Goal: Task Accomplishment & Management: Use online tool/utility

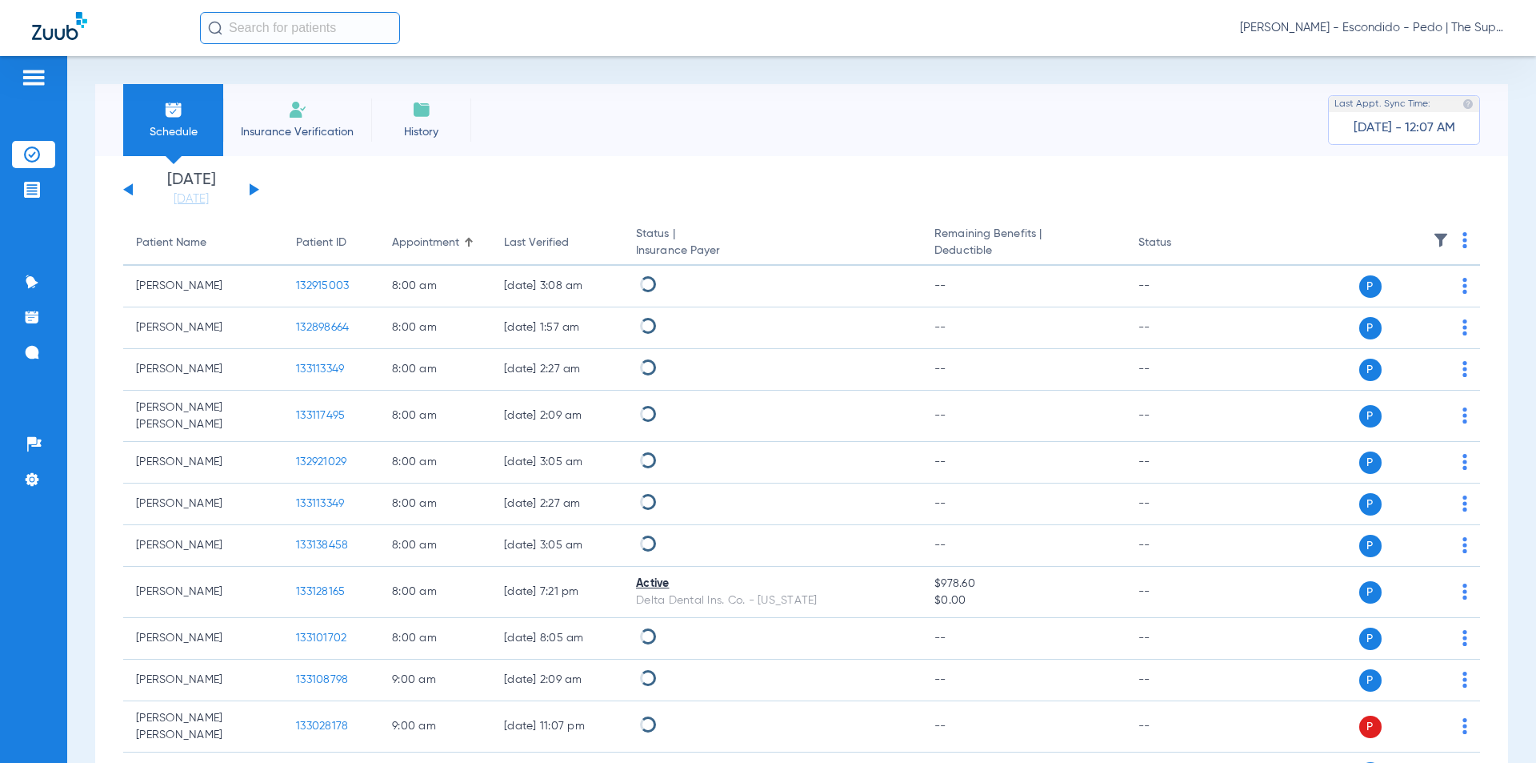
click at [298, 30] on input "text" at bounding box center [300, 28] width 200 height 32
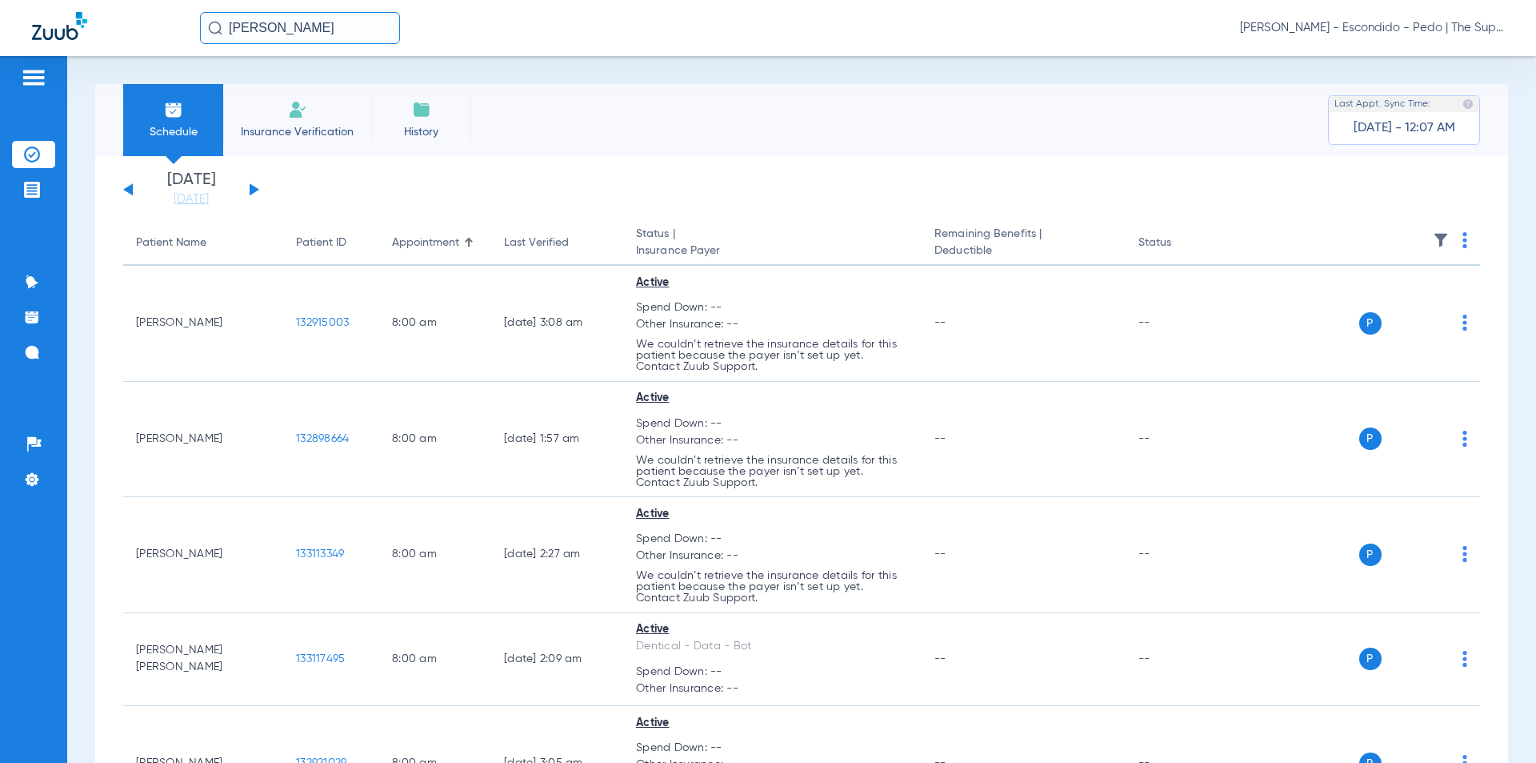
click at [348, 40] on input "[PERSON_NAME]" at bounding box center [300, 28] width 200 height 32
click at [261, 37] on input "[PERSON_NAME]" at bounding box center [300, 28] width 200 height 32
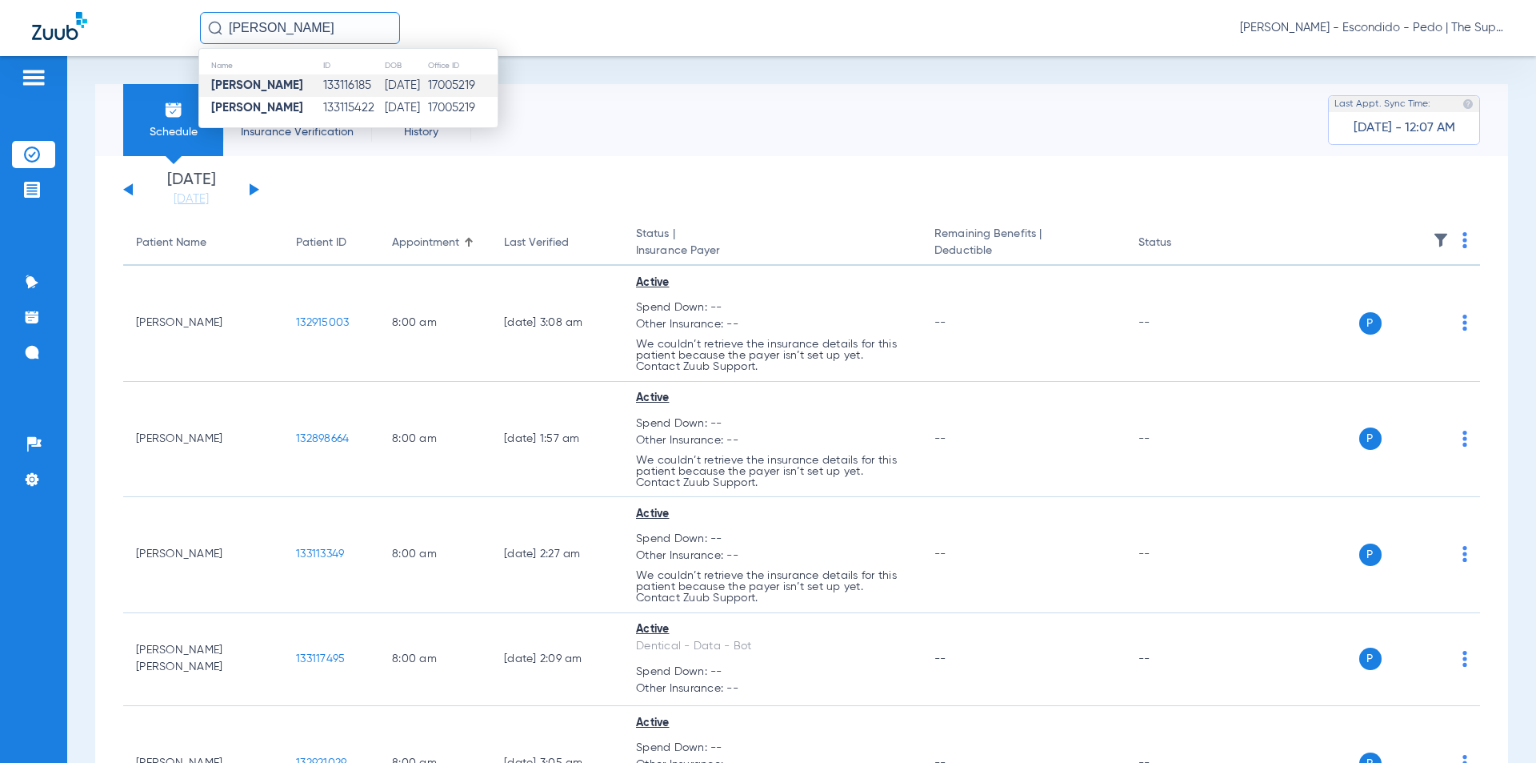
click at [290, 79] on strong "[PERSON_NAME]" at bounding box center [257, 85] width 92 height 12
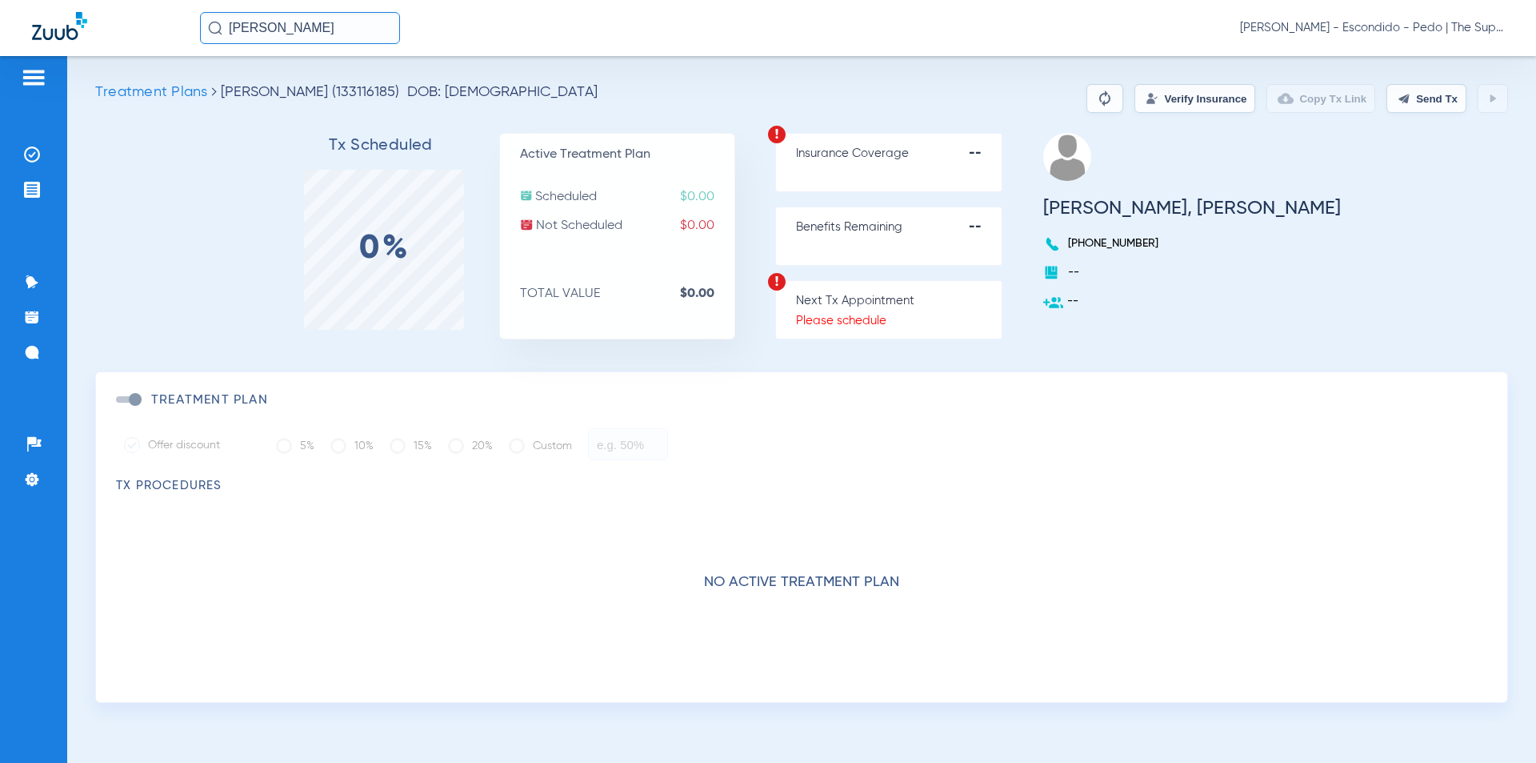
click at [1194, 106] on button "Verify Insurance" at bounding box center [1195, 98] width 121 height 29
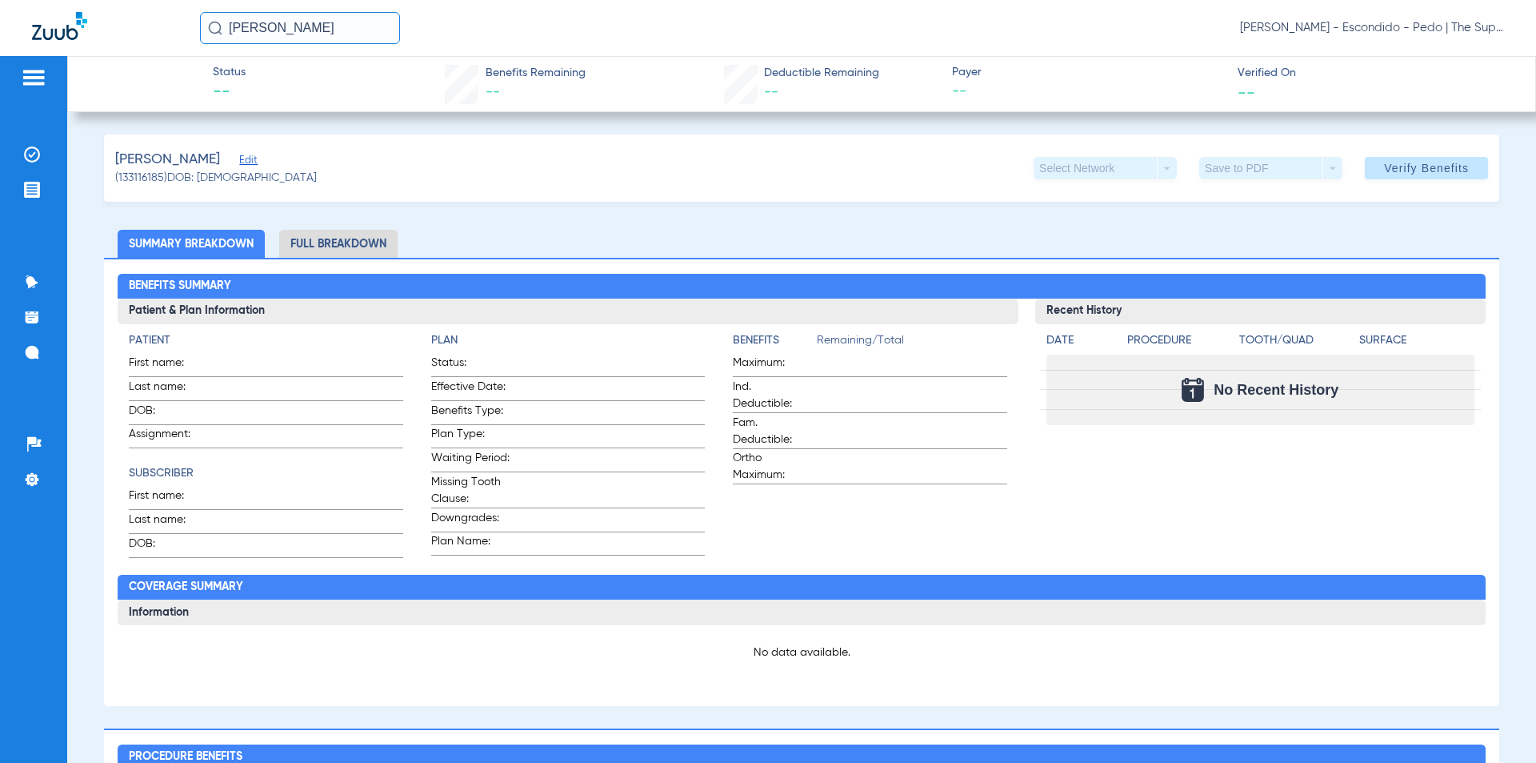
click at [351, 36] on input "[PERSON_NAME]" at bounding box center [300, 28] width 200 height 32
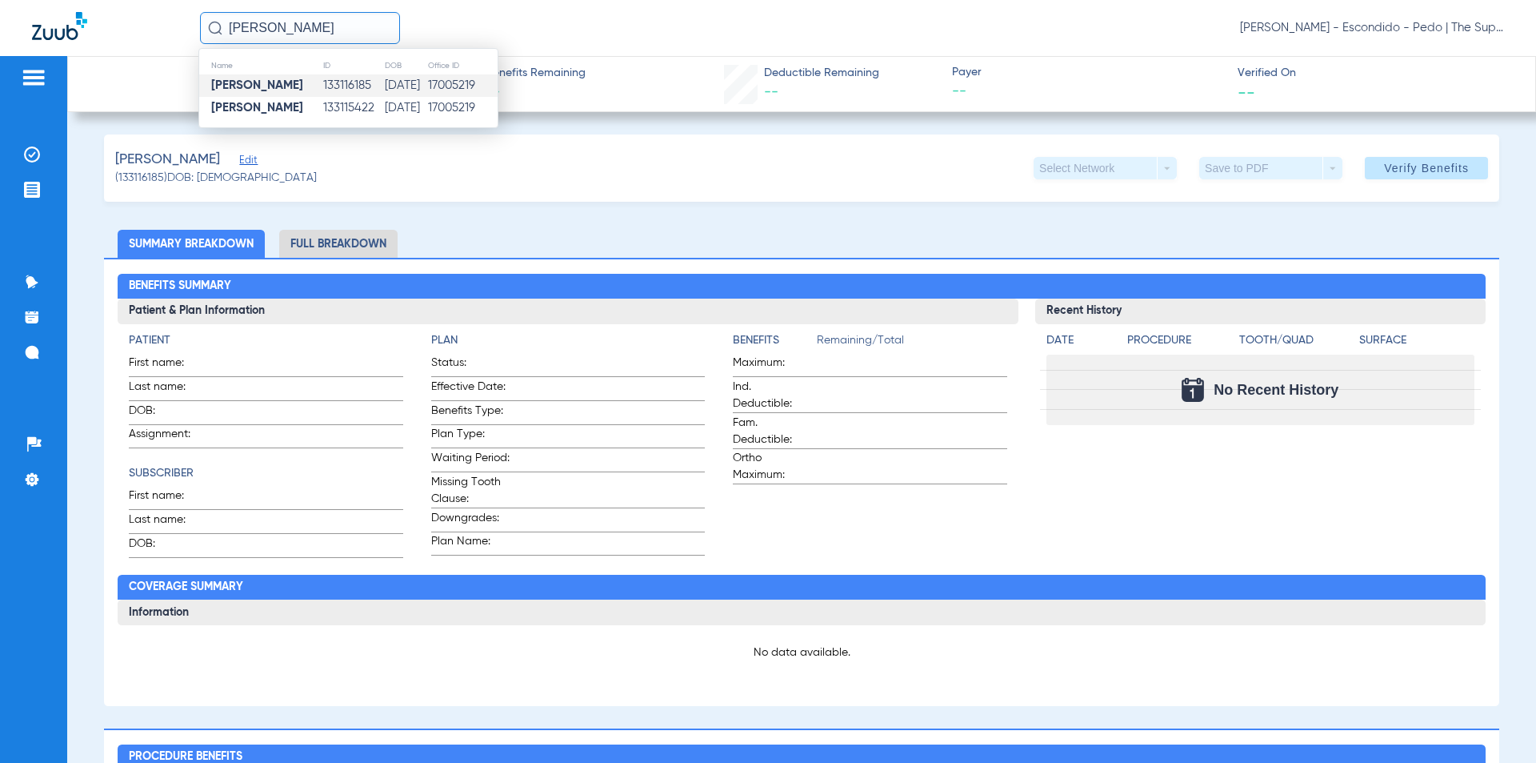
click at [322, 94] on td "133116185" at bounding box center [353, 85] width 62 height 22
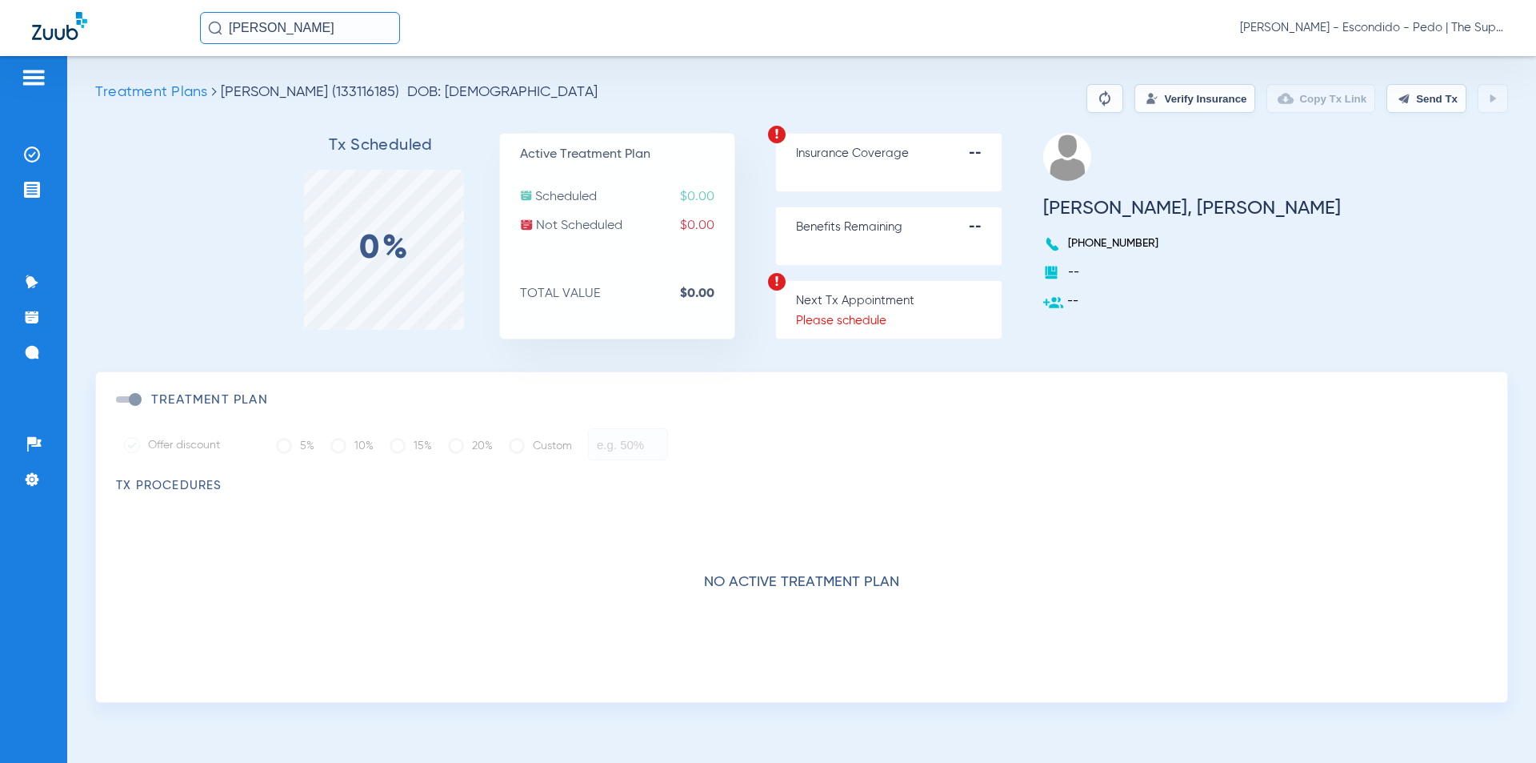
click at [1177, 98] on button "Verify Insurance" at bounding box center [1195, 98] width 121 height 29
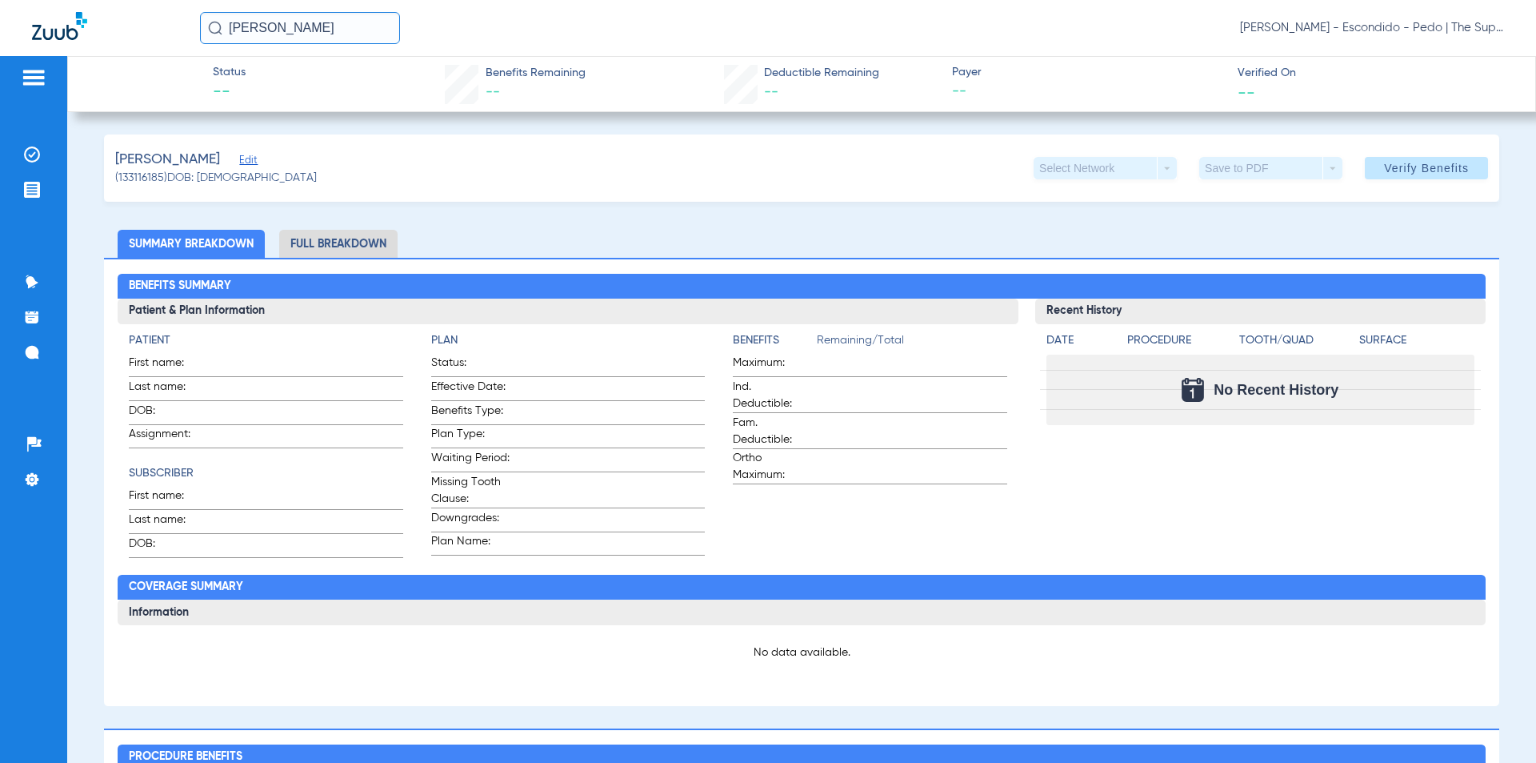
click at [305, 28] on input "[PERSON_NAME]" at bounding box center [300, 28] width 200 height 32
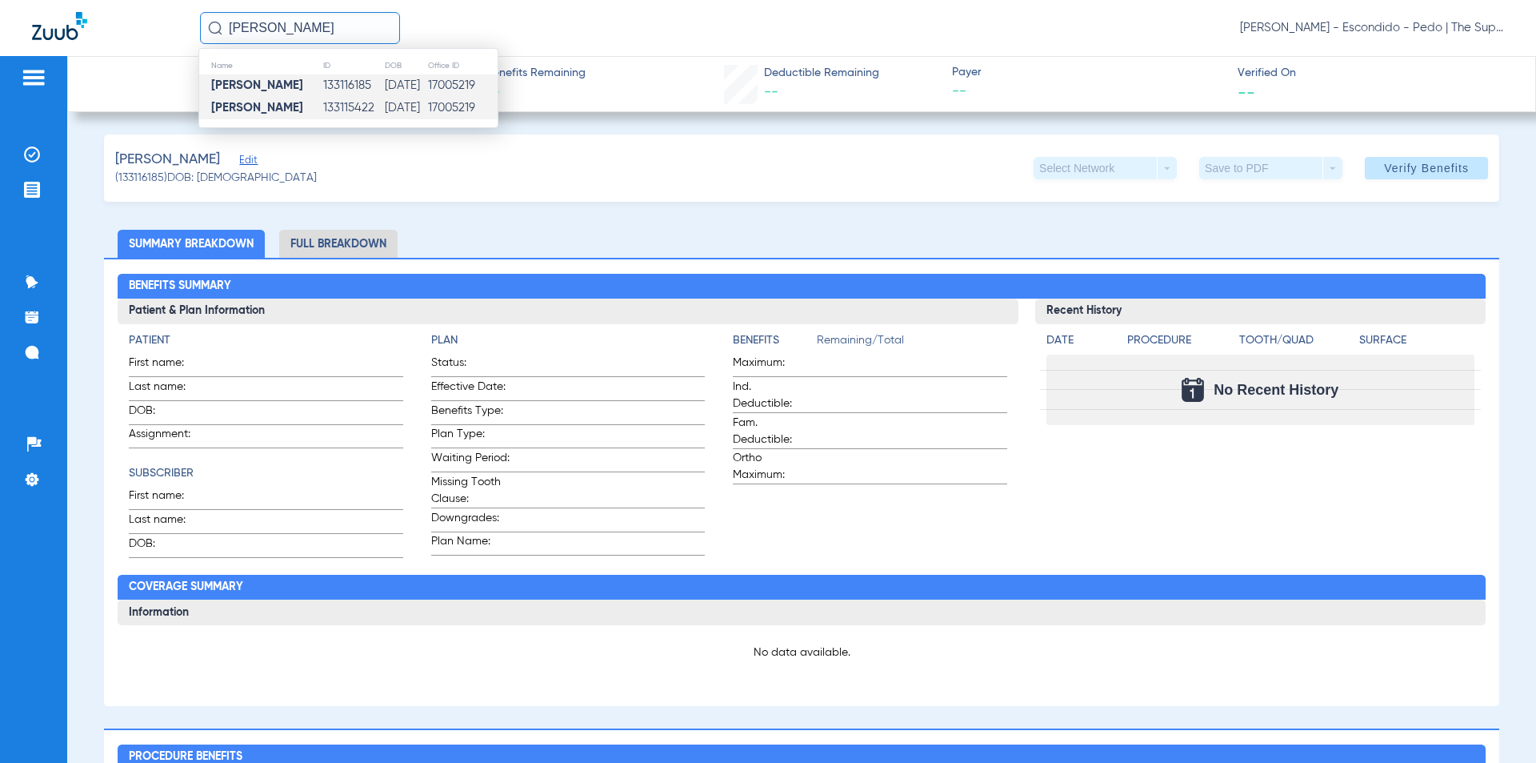
click at [326, 110] on td "133115422" at bounding box center [353, 108] width 62 height 22
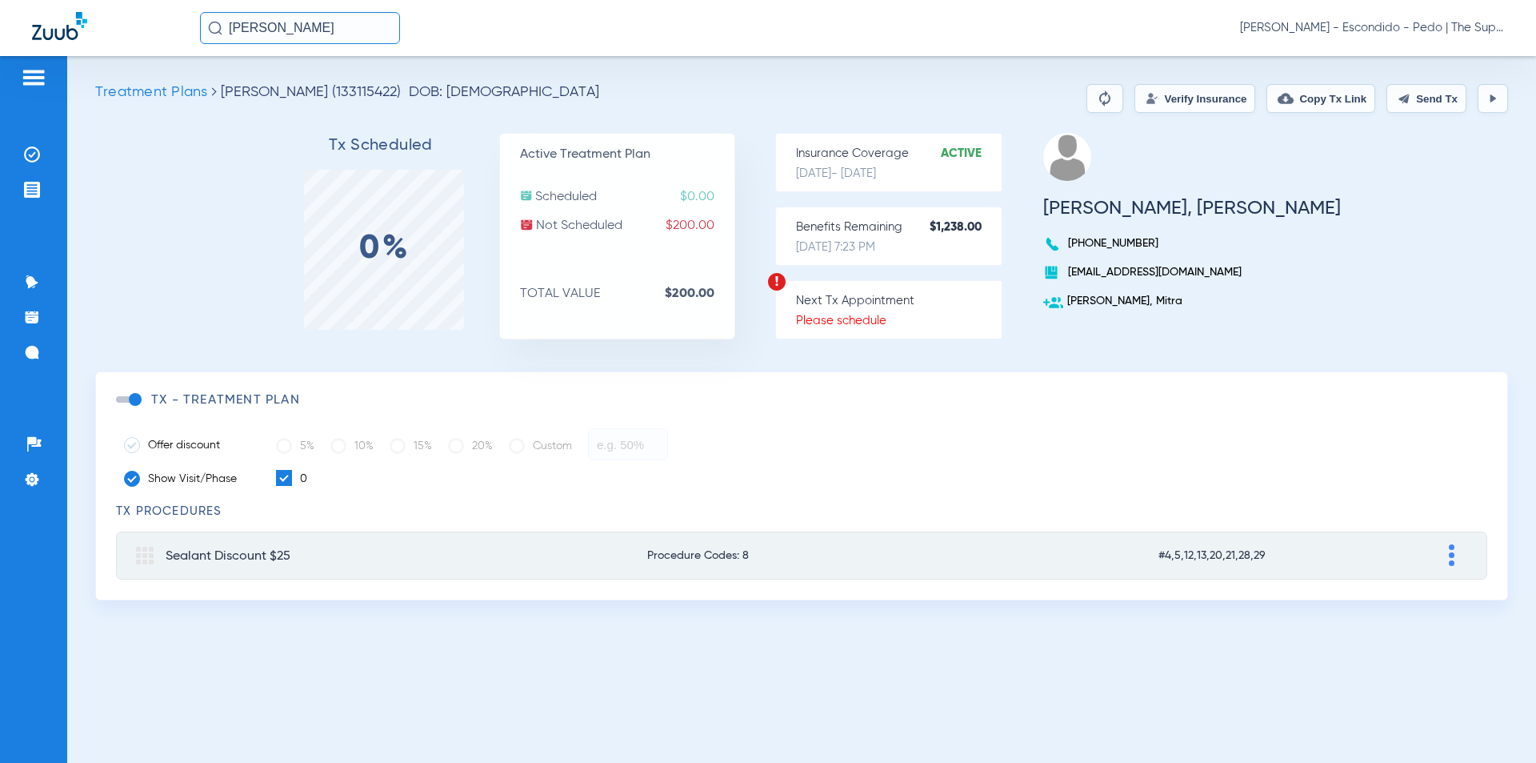
click at [1186, 107] on button "Verify Insurance" at bounding box center [1195, 98] width 121 height 29
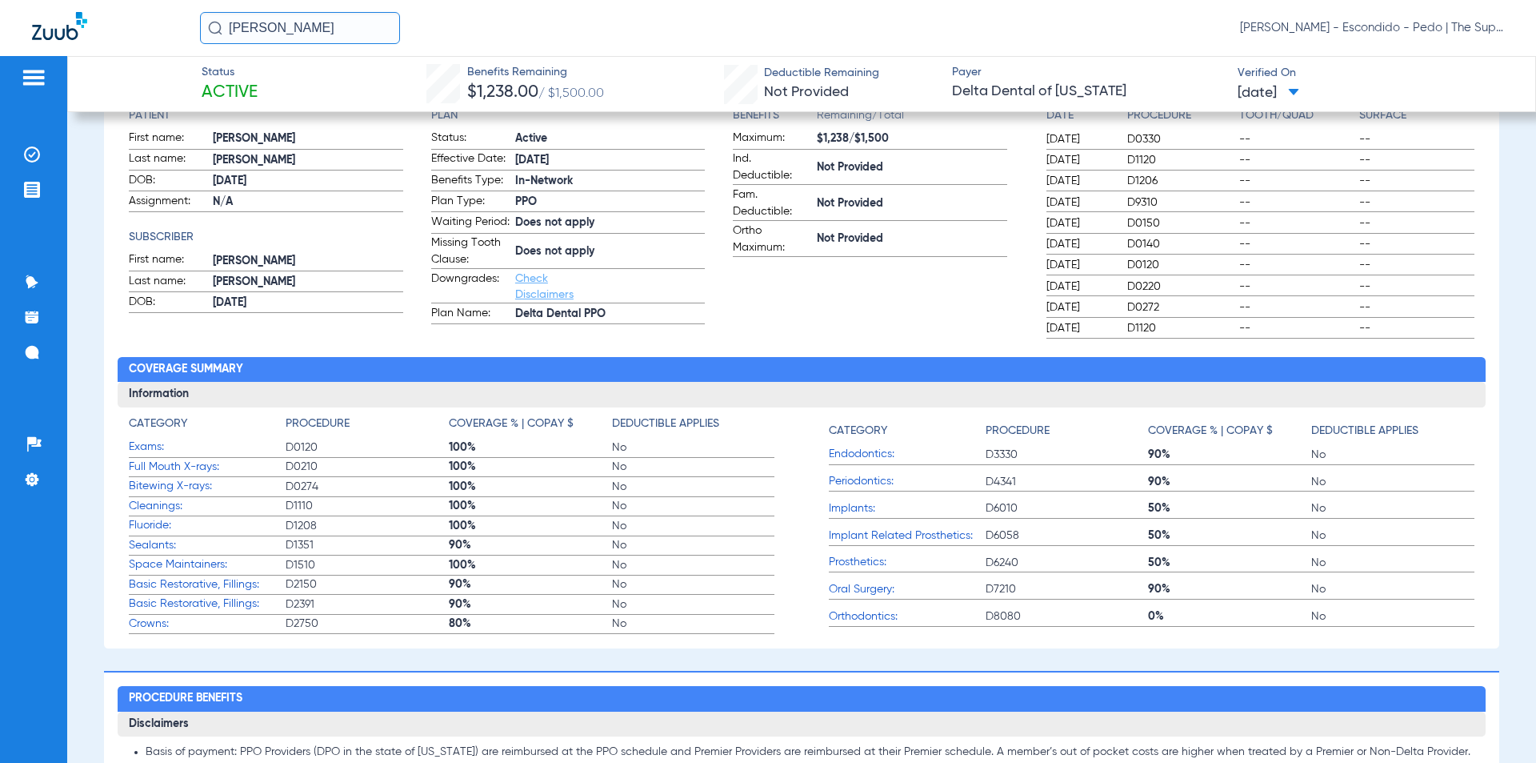
scroll to position [266, 0]
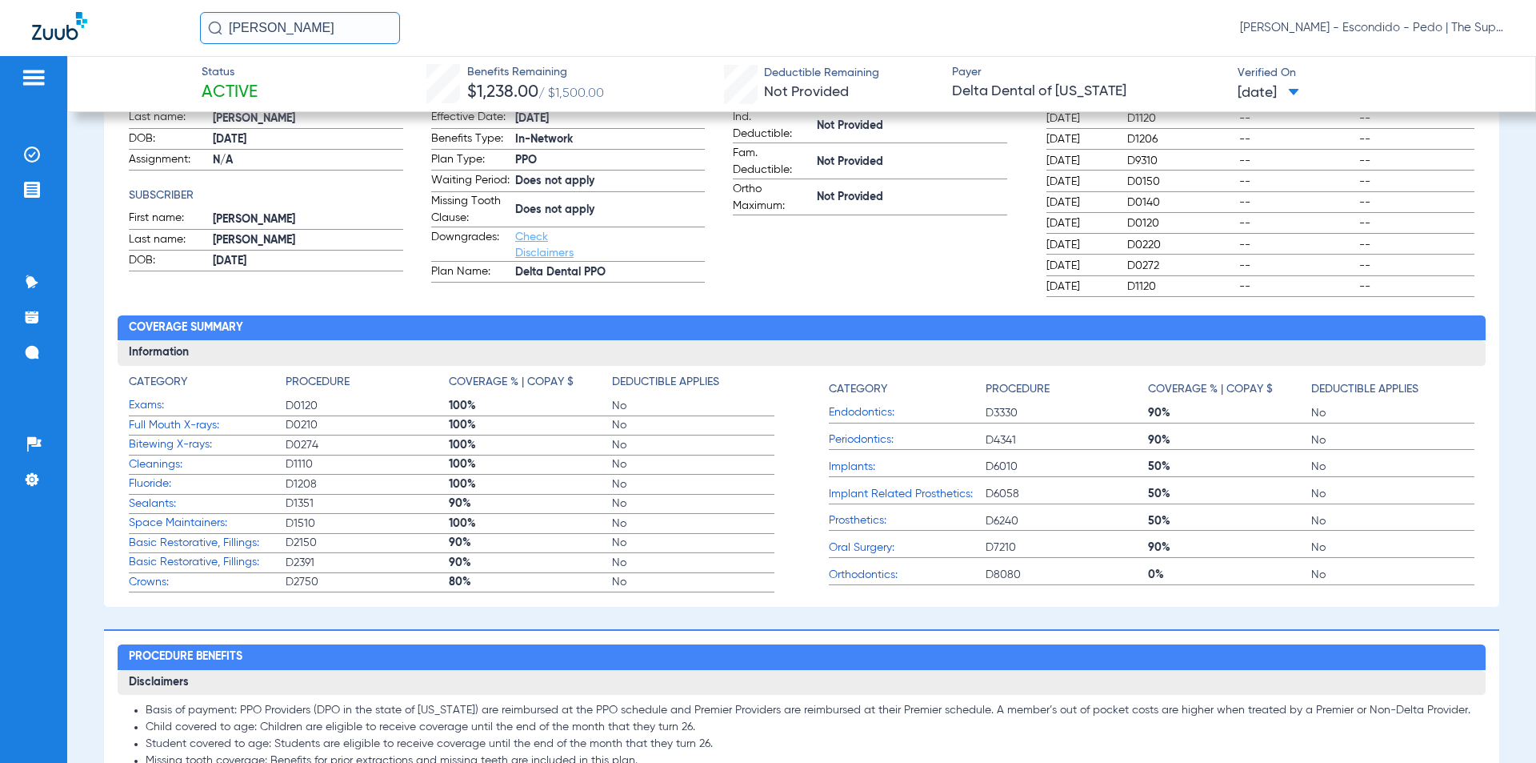
click at [587, 50] on div "[PERSON_NAME] [PERSON_NAME] - Escondido - Pedo | The Super Dentists" at bounding box center [768, 28] width 1536 height 56
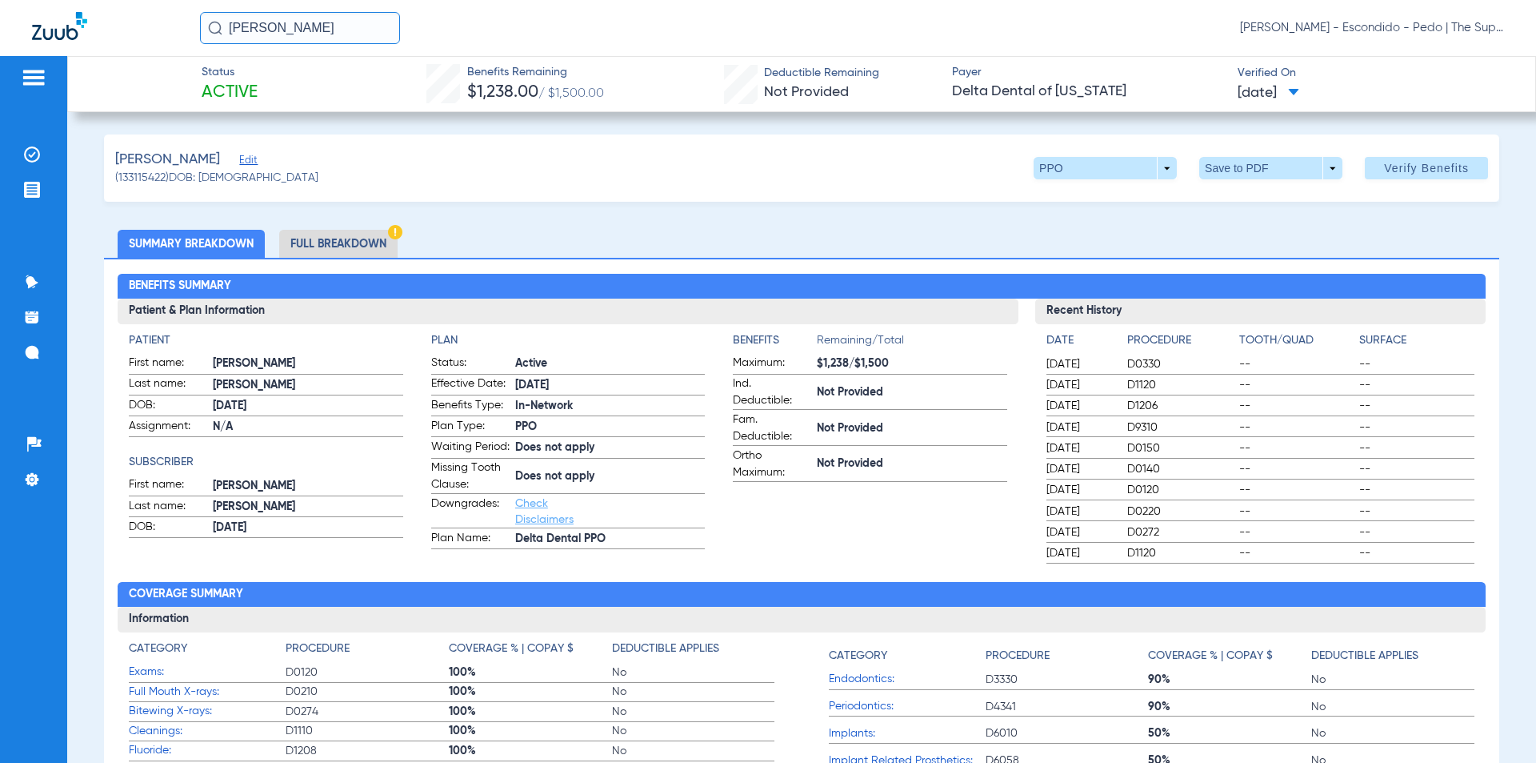
drag, startPoint x: 344, startPoint y: 30, endPoint x: -23, endPoint y: 42, distance: 367.5
click at [0, 42] on html "[PERSON_NAME] [PERSON_NAME] - Escondido - Pedo | The Super Dentists Patients In…" at bounding box center [768, 381] width 1536 height 763
click at [325, 23] on input "[PERSON_NAME]" at bounding box center [300, 28] width 200 height 32
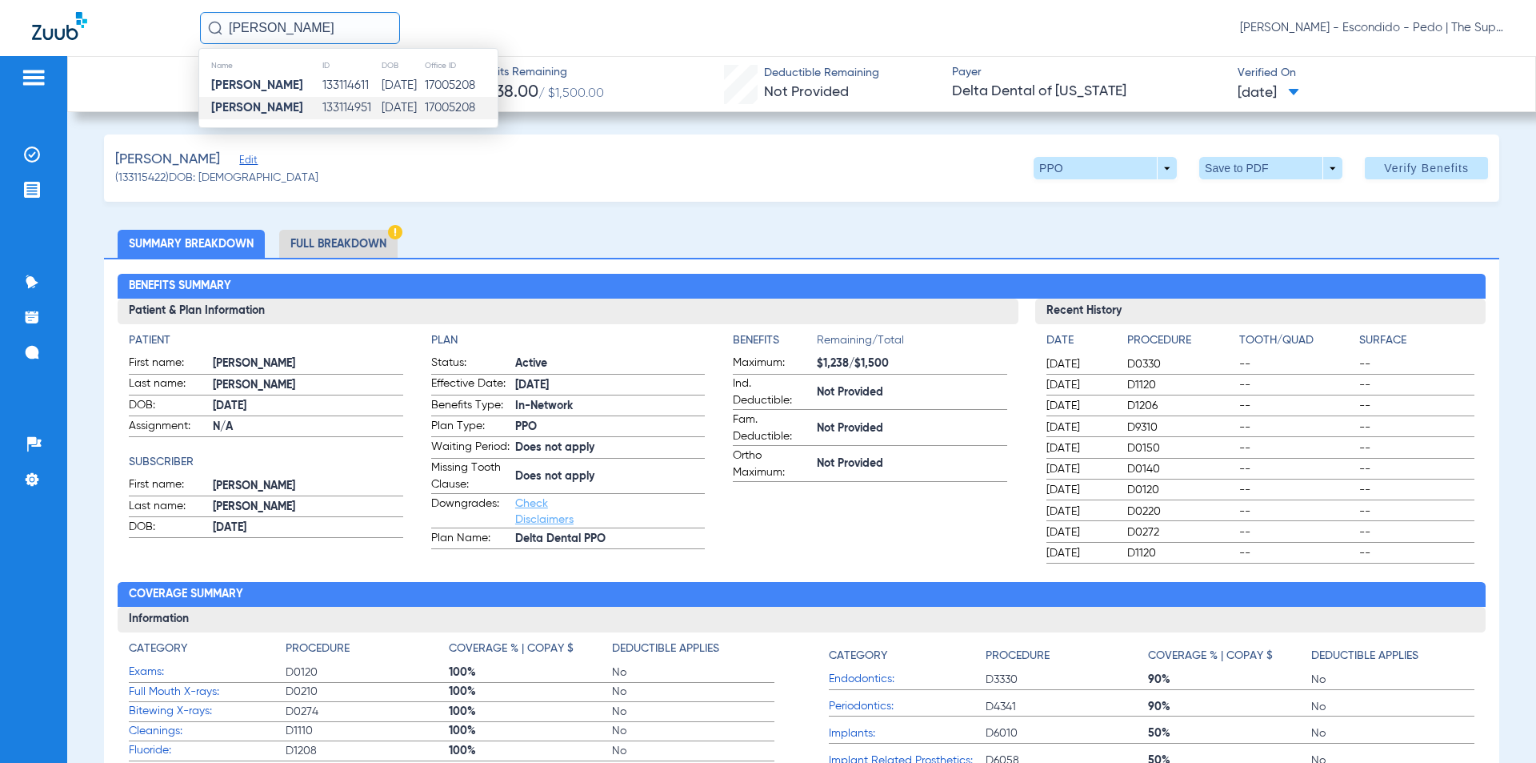
click at [381, 102] on td "[DATE]" at bounding box center [402, 108] width 43 height 22
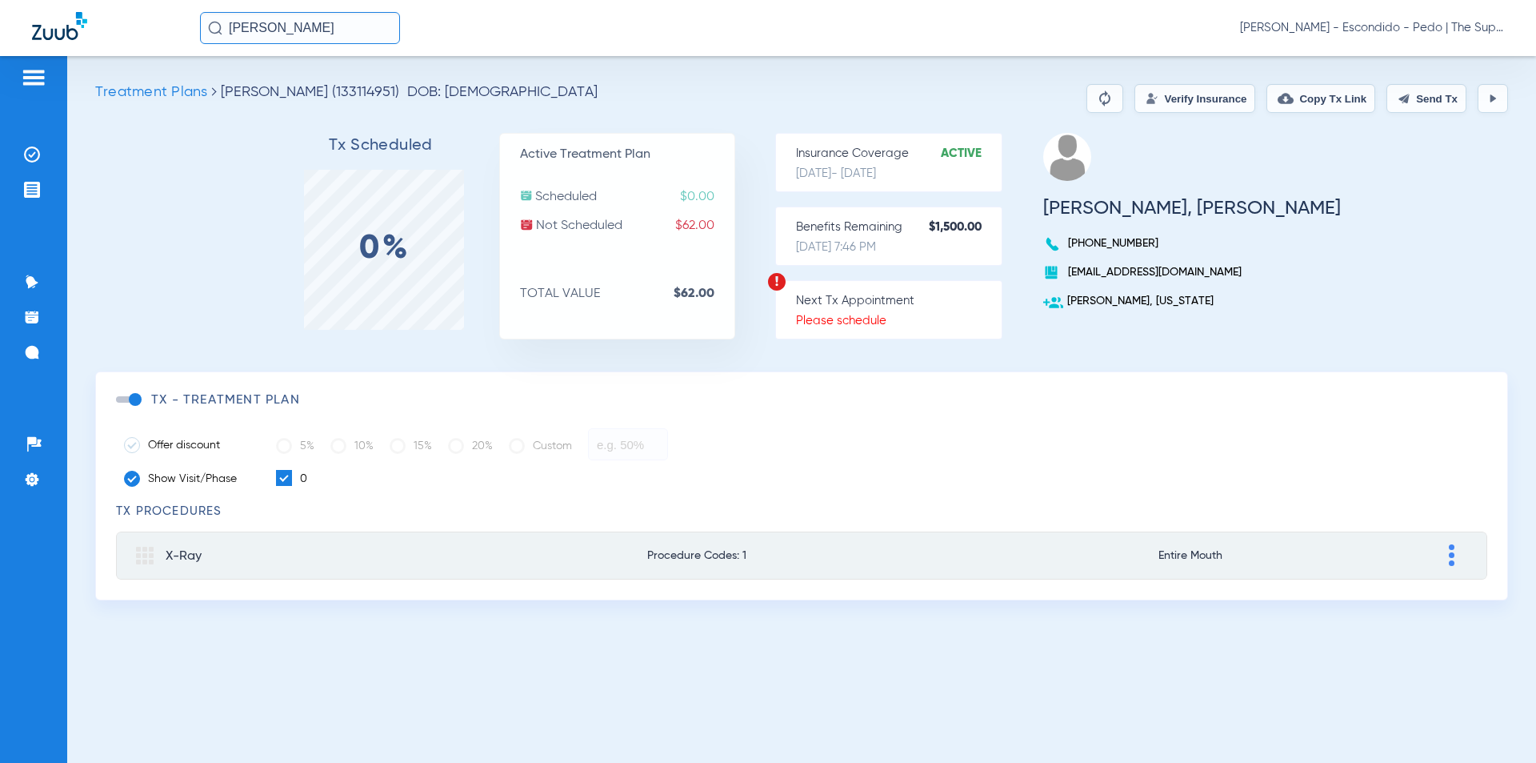
click at [1187, 98] on button "Verify Insurance" at bounding box center [1195, 98] width 121 height 29
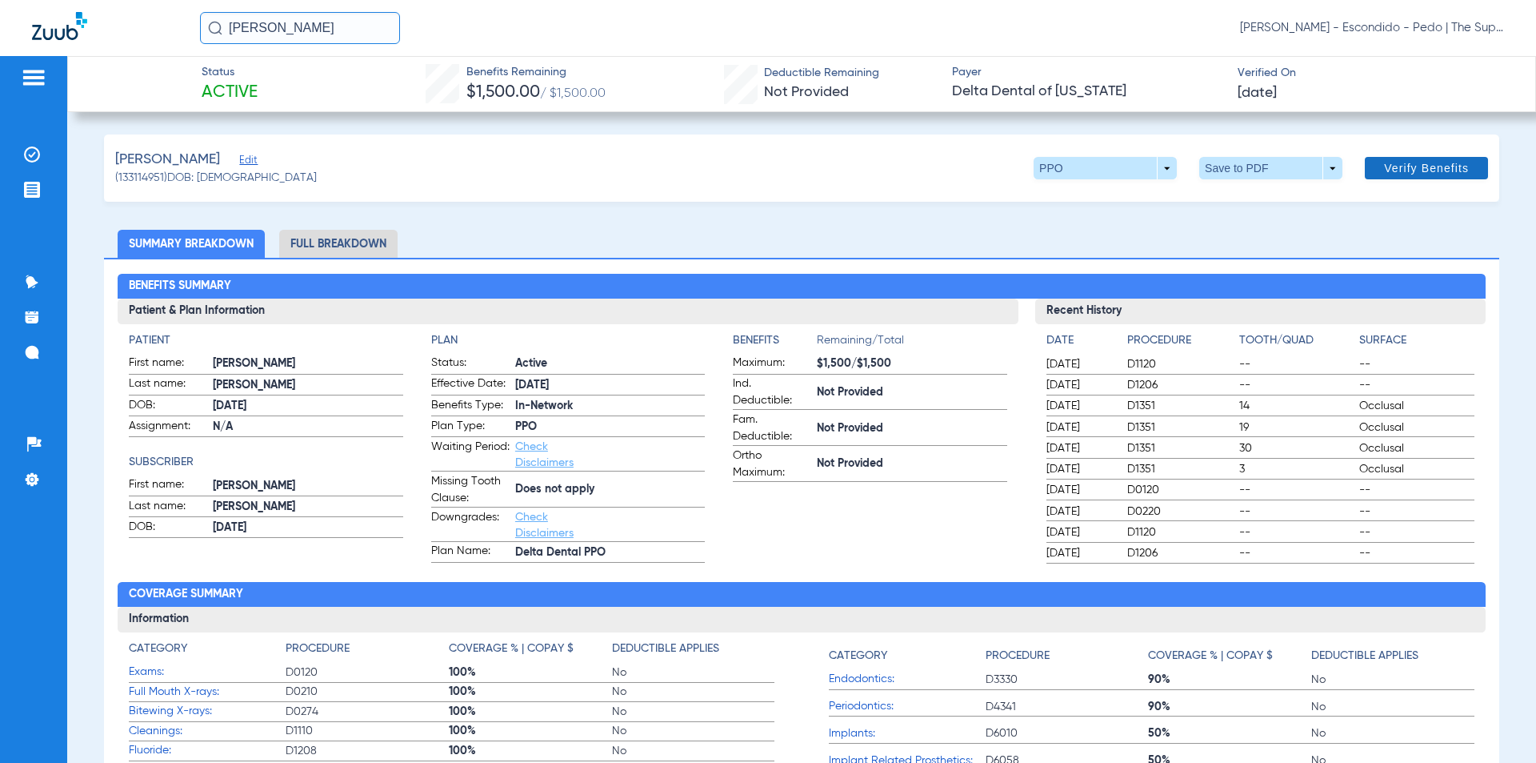
click at [1413, 160] on span at bounding box center [1426, 168] width 123 height 38
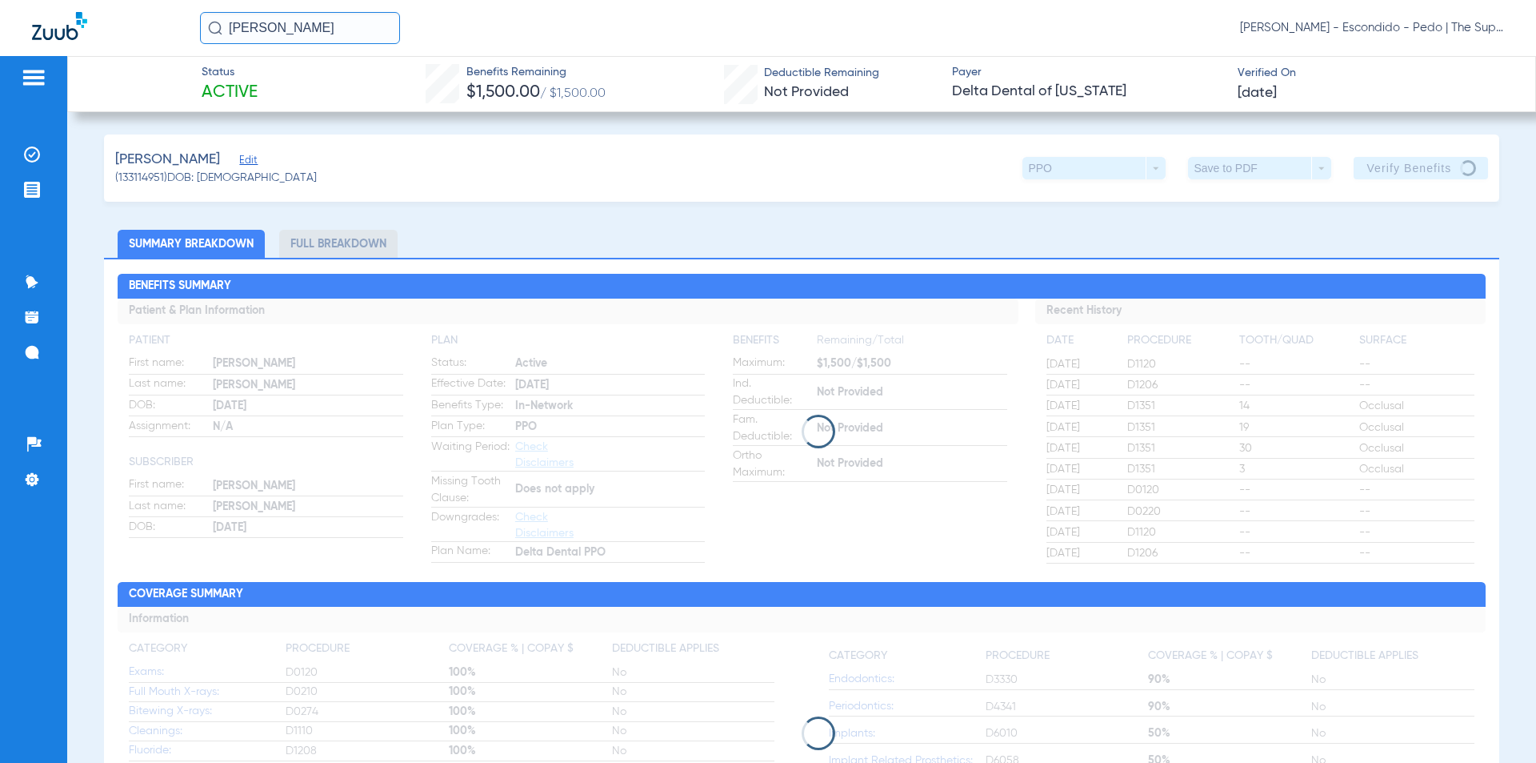
click at [1079, 65] on span "Payer" at bounding box center [1088, 72] width 272 height 17
drag, startPoint x: 809, startPoint y: 238, endPoint x: 749, endPoint y: 310, distance: 93.7
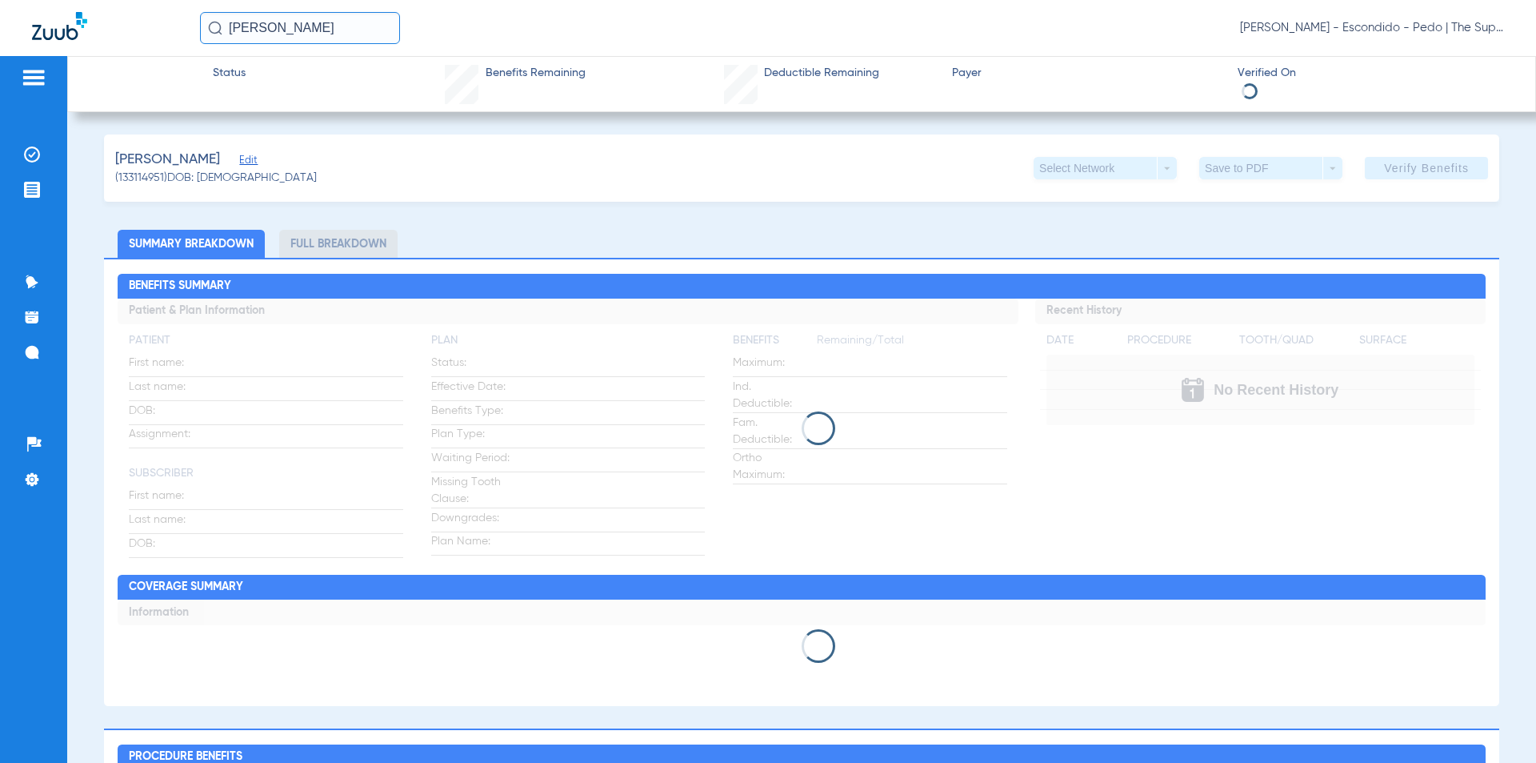
click at [699, 196] on div "[PERSON_NAME] Edit (133114951) DOB: [DEMOGRAPHIC_DATA] Select Network arrow_dro…" at bounding box center [802, 167] width 1396 height 67
click at [326, 45] on div "[PERSON_NAME] [PERSON_NAME] - Escondido - Pedo | The Super Dentists" at bounding box center [768, 28] width 1536 height 56
click at [325, 28] on input "[PERSON_NAME]" at bounding box center [300, 28] width 200 height 32
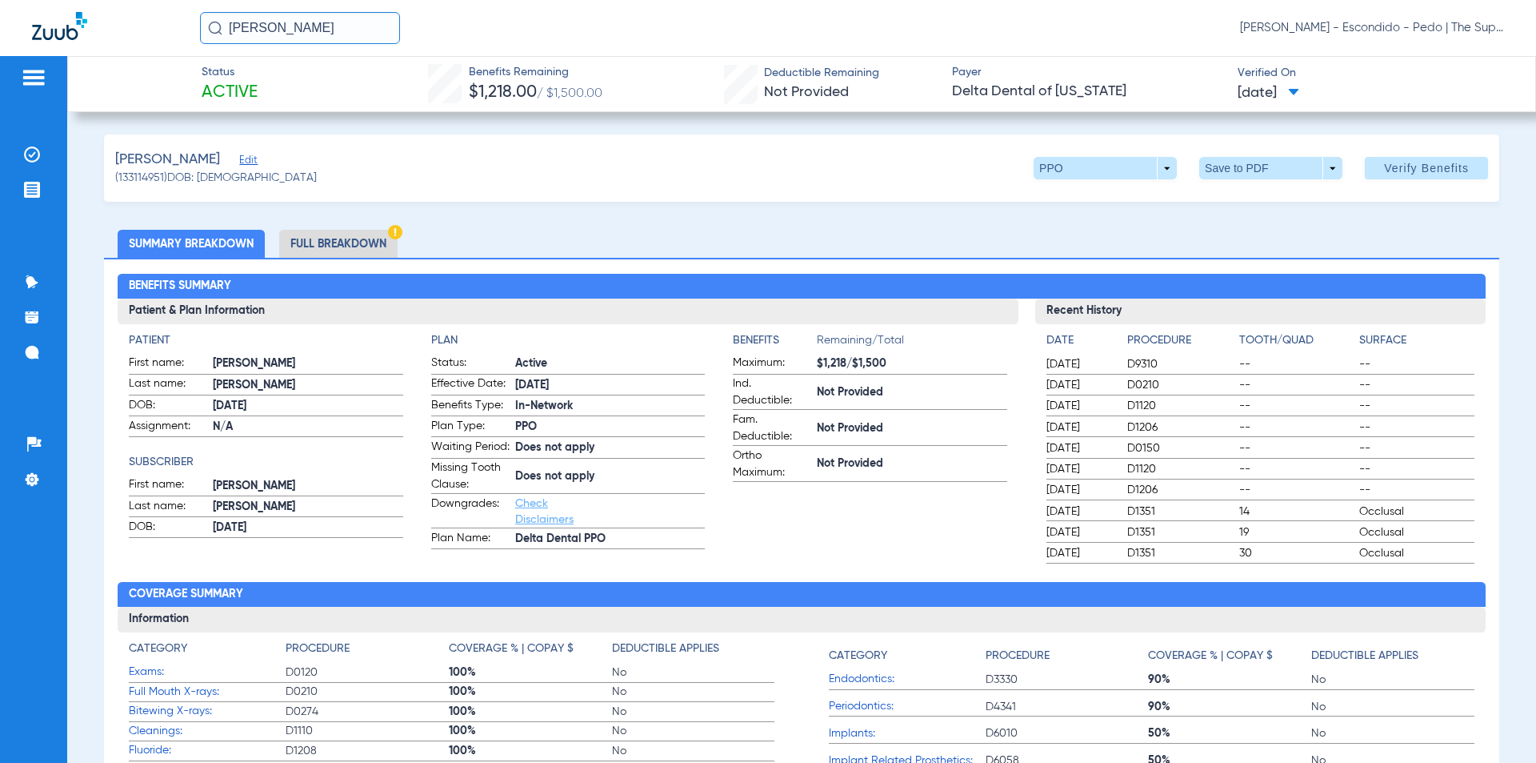
drag, startPoint x: 334, startPoint y: 21, endPoint x: 57, endPoint y: 8, distance: 277.2
click at [57, 8] on div "[PERSON_NAME] [PERSON_NAME] - Escondido - Pedo | The Super Dentists" at bounding box center [768, 28] width 1536 height 56
click at [278, 28] on input "[PERSON_NAME]" at bounding box center [300, 28] width 200 height 32
click at [282, 29] on input "[PERSON_NAME]" at bounding box center [300, 28] width 200 height 32
click at [284, 30] on input "[PERSON_NAME]" at bounding box center [300, 28] width 200 height 32
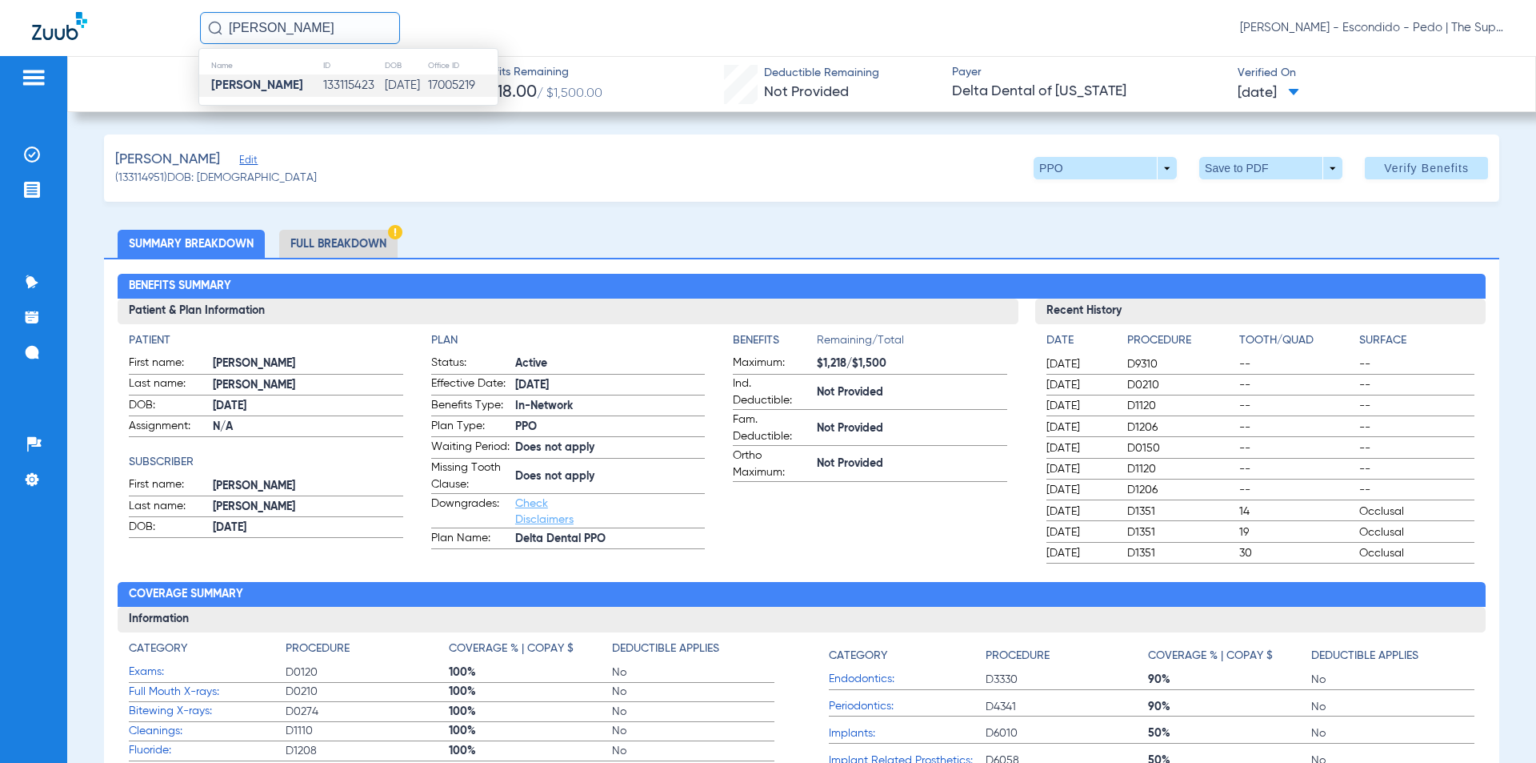
click at [359, 83] on td "133115423" at bounding box center [353, 85] width 62 height 22
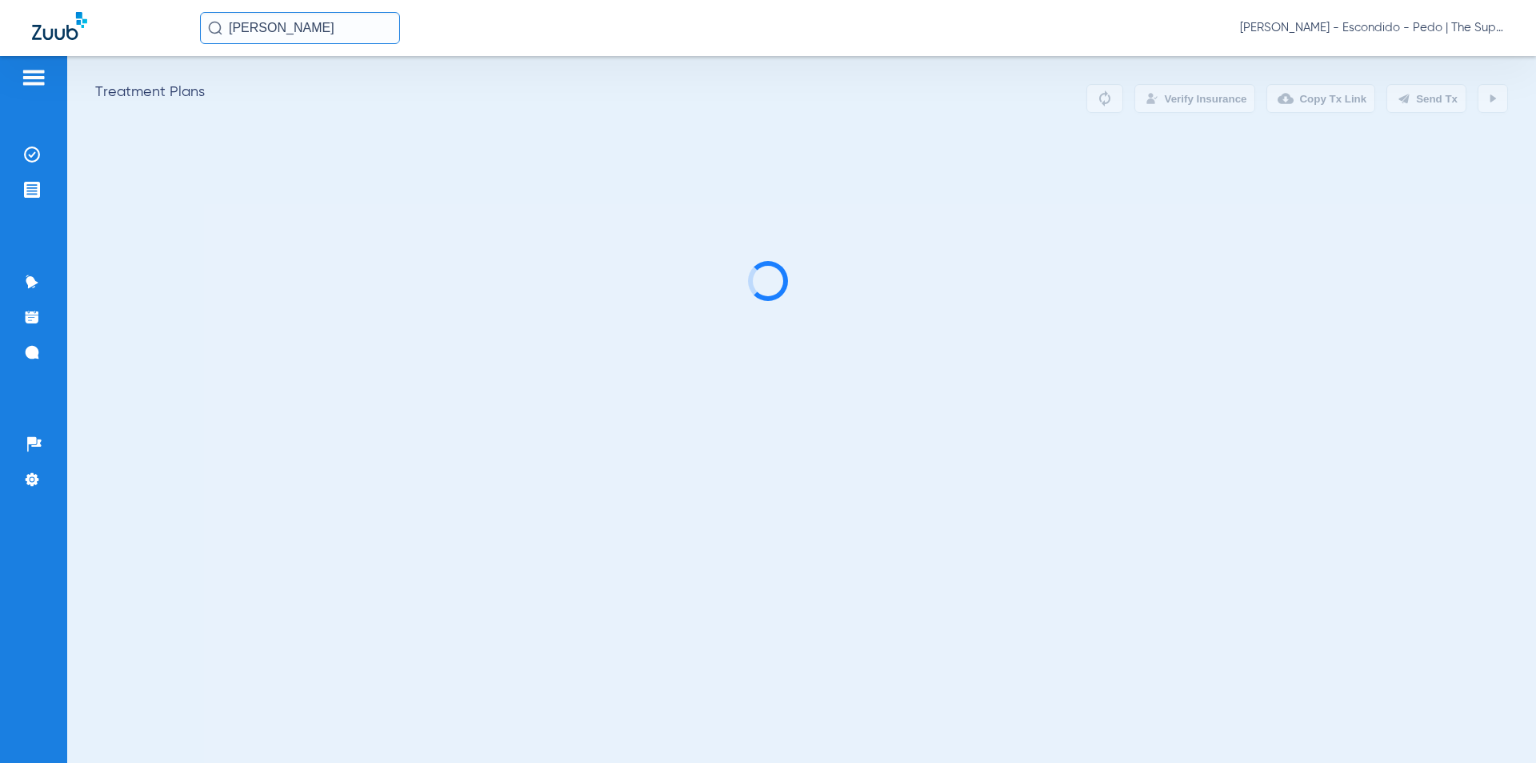
click at [1027, 25] on div "[PERSON_NAME] [PERSON_NAME] - Escondido - Pedo | The Super Dentists" at bounding box center [852, 28] width 1304 height 32
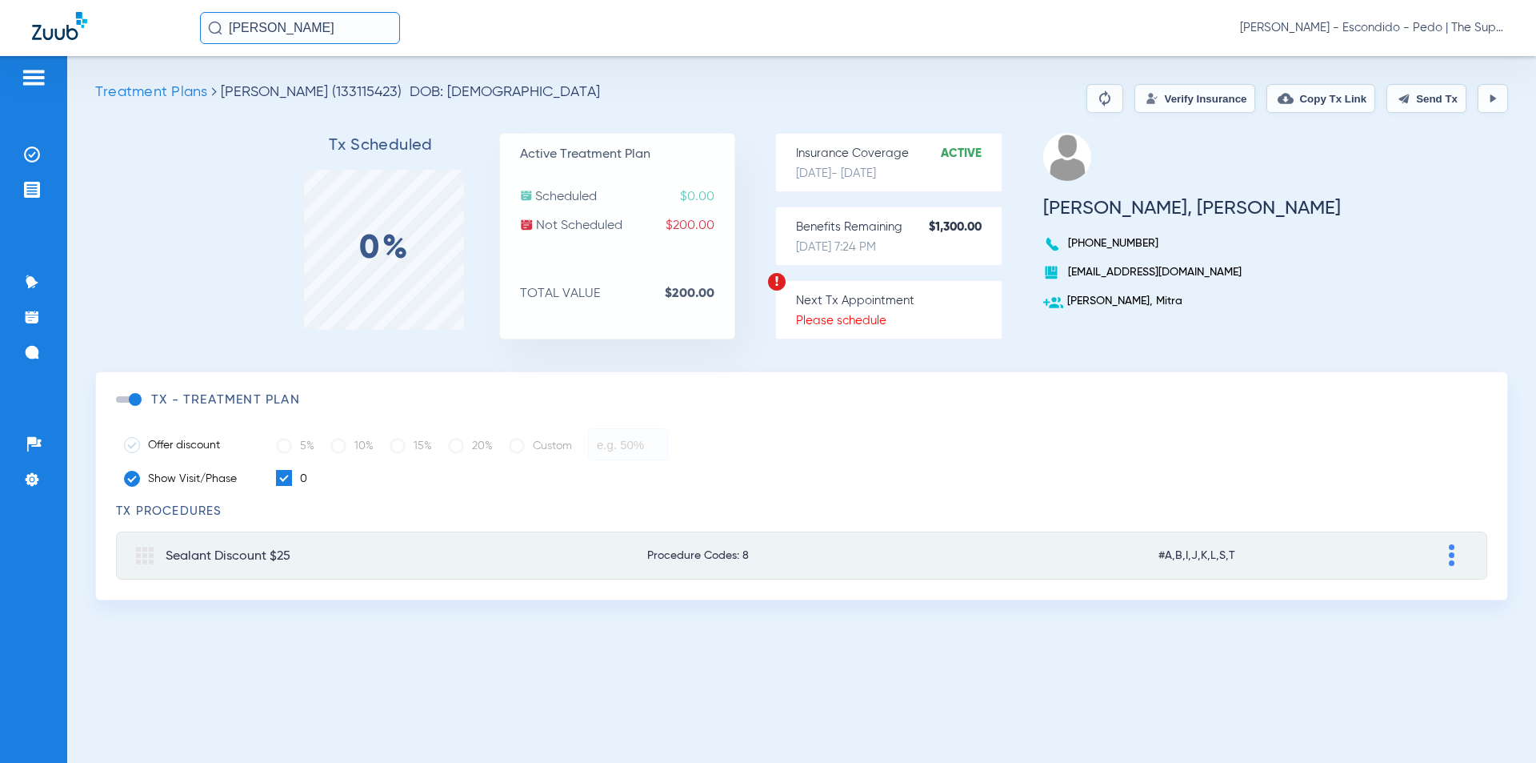
click at [1182, 106] on button "Verify Insurance" at bounding box center [1195, 98] width 121 height 29
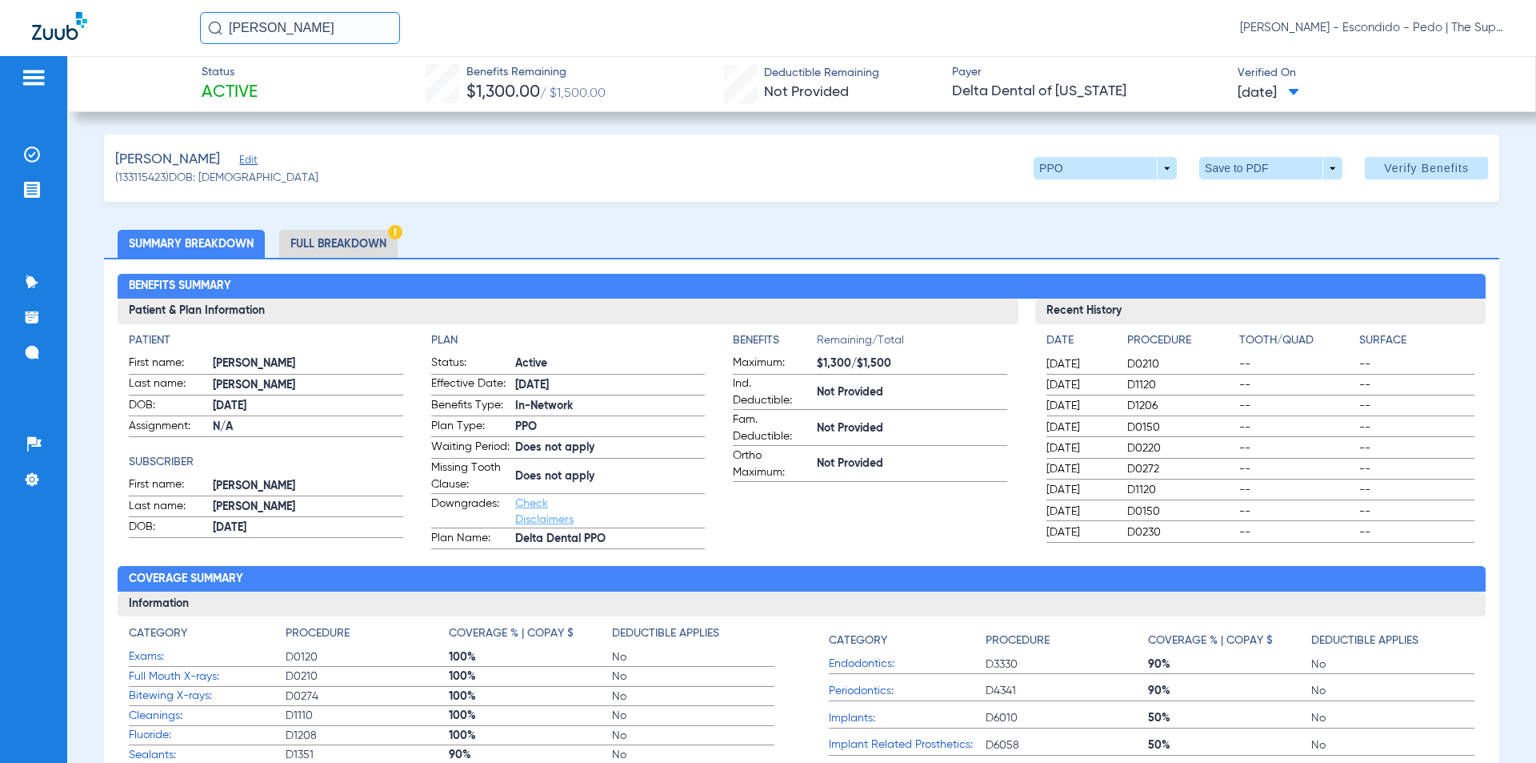
click at [338, 238] on li "Full Breakdown" at bounding box center [338, 244] width 118 height 28
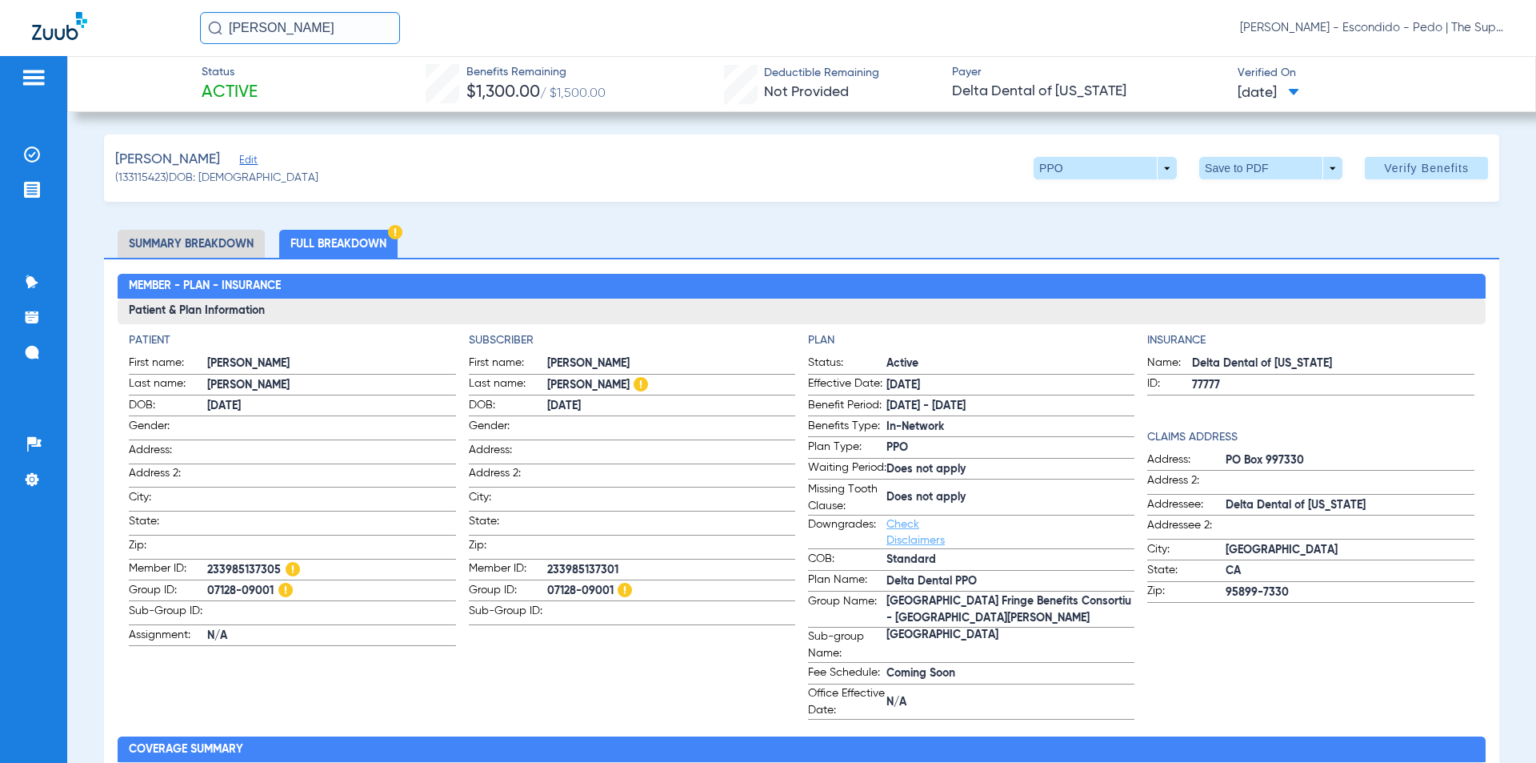
click at [1030, 506] on span "Does not apply" at bounding box center [1011, 497] width 248 height 17
click at [896, 322] on h3 "Patient & Plan Information" at bounding box center [802, 311] width 1368 height 26
click at [587, 5] on div "[PERSON_NAME] [PERSON_NAME] - Escondido - Pedo | The Super Dentists" at bounding box center [768, 28] width 1536 height 56
click at [933, 45] on div "[PERSON_NAME] [PERSON_NAME] - Escondido - Pedo | The Super Dentists" at bounding box center [768, 28] width 1536 height 56
drag, startPoint x: 366, startPoint y: 22, endPoint x: -62, endPoint y: 25, distance: 428.1
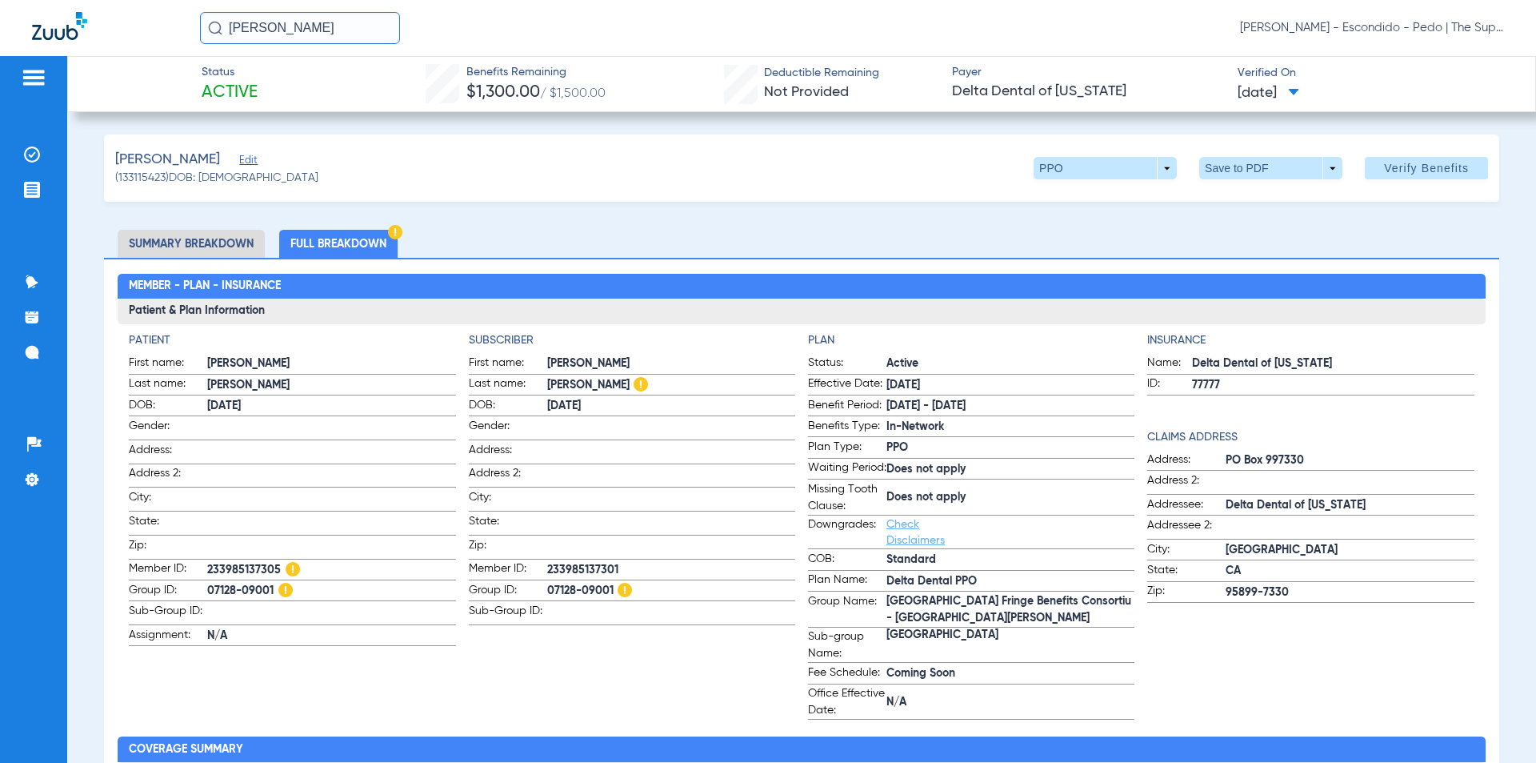
click at [0, 25] on html "[PERSON_NAME] [PERSON_NAME] - Escondido - Pedo | The Super Dentists Patients In…" at bounding box center [768, 381] width 1536 height 763
click at [342, 31] on input "[PERSON_NAME]" at bounding box center [300, 28] width 200 height 32
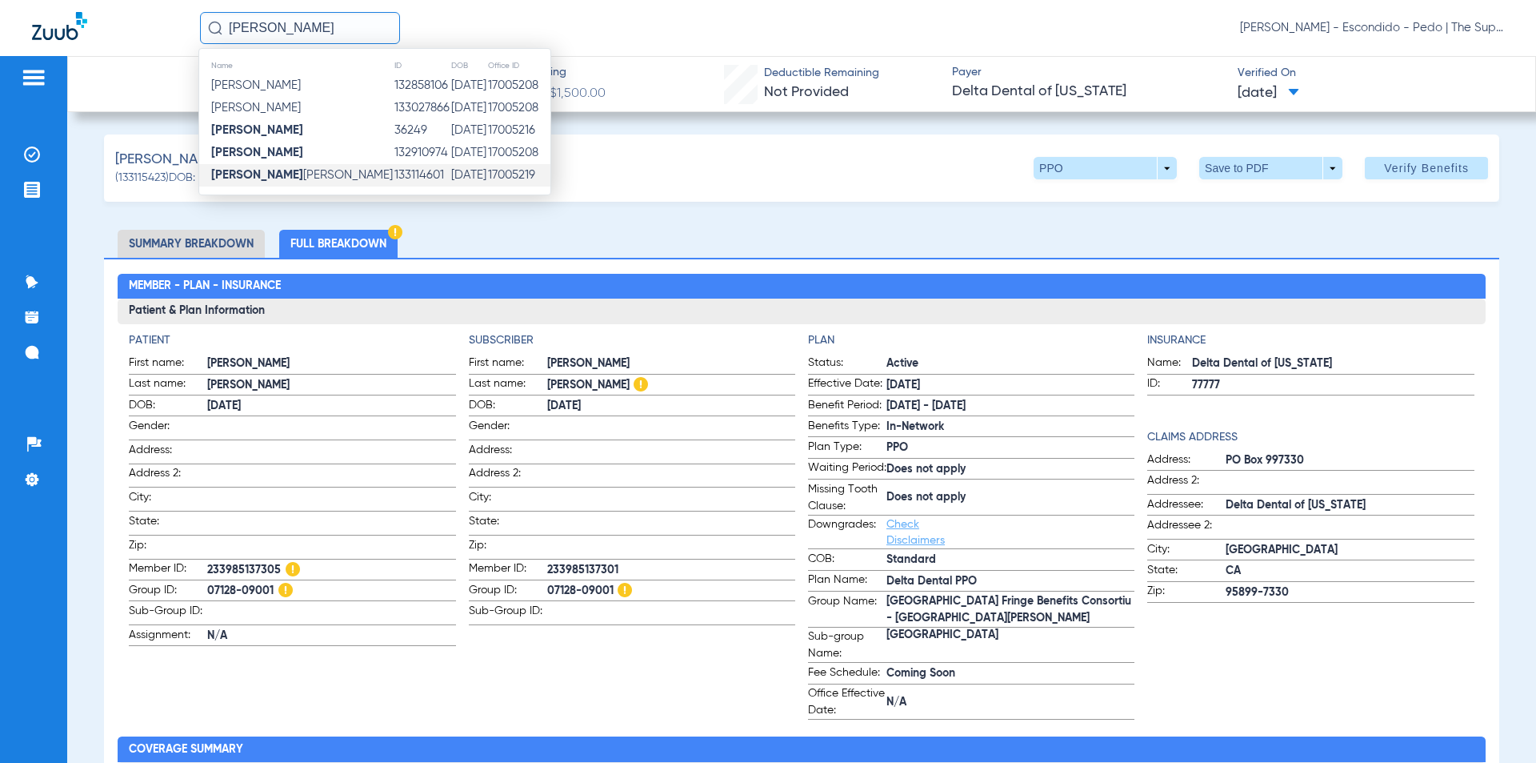
click at [451, 170] on td "[DATE]" at bounding box center [469, 175] width 37 height 22
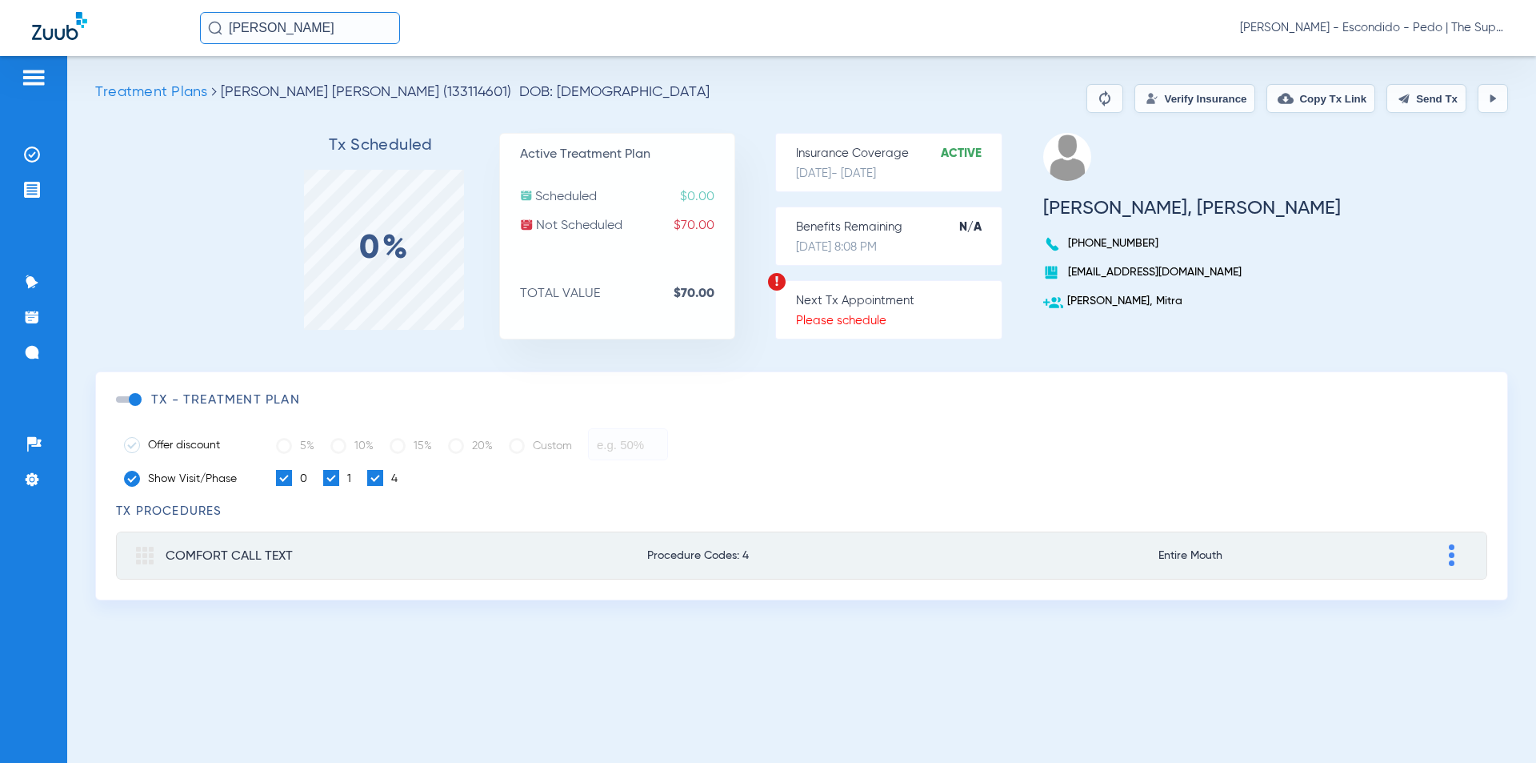
click at [1198, 106] on button "Verify Insurance" at bounding box center [1195, 98] width 121 height 29
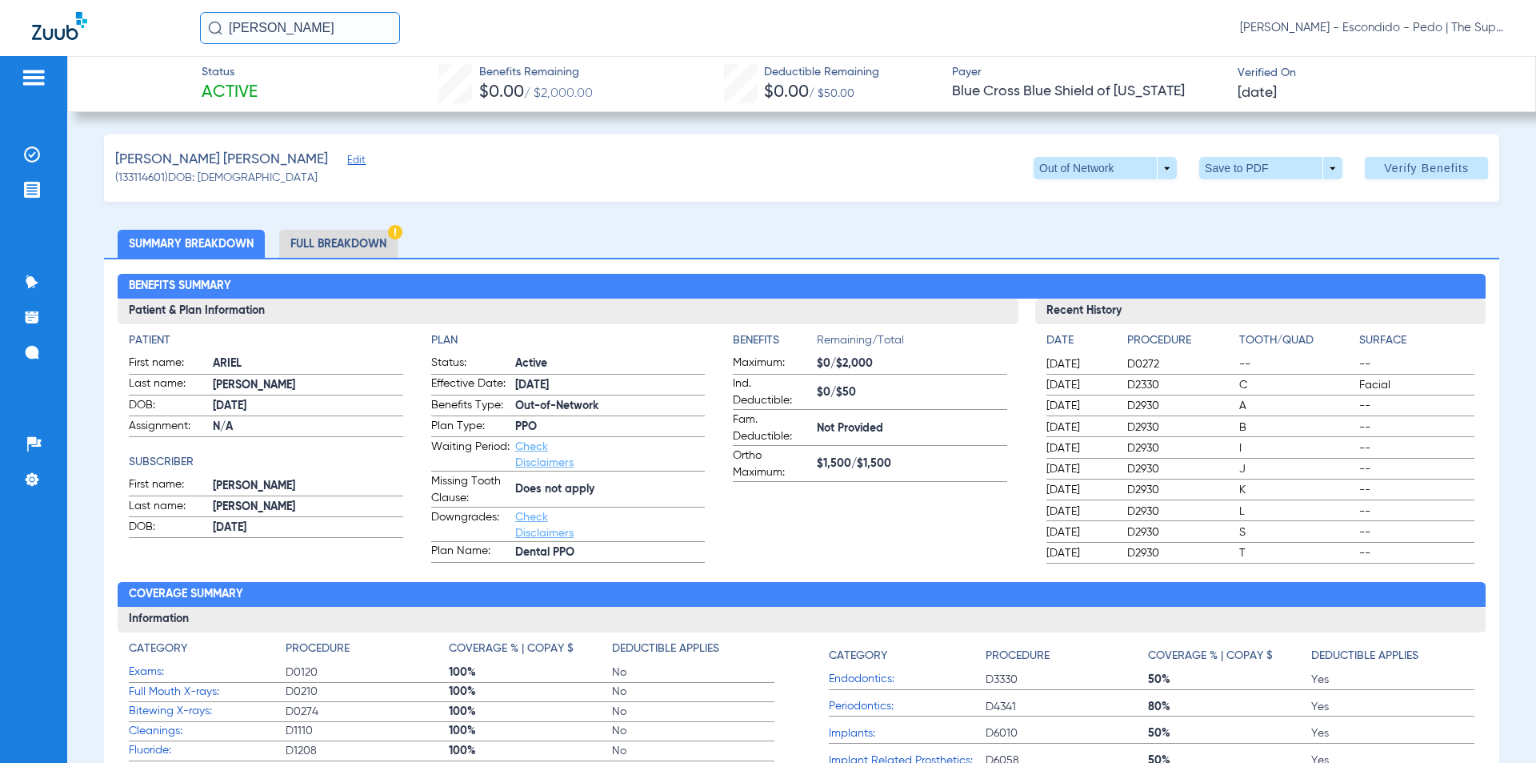
click at [771, 151] on div "[PERSON_NAME] [PERSON_NAME] (133114601) DOB: [DEMOGRAPHIC_DATA] Out of Network …" at bounding box center [802, 167] width 1396 height 67
drag, startPoint x: 343, startPoint y: 21, endPoint x: -28, endPoint y: -5, distance: 372.2
click at [0, 0] on html "[PERSON_NAME] [PERSON_NAME] - Escondido - Pedo | The Super Dentists Patients In…" at bounding box center [768, 381] width 1536 height 763
type input "[PERSON_NAME]"
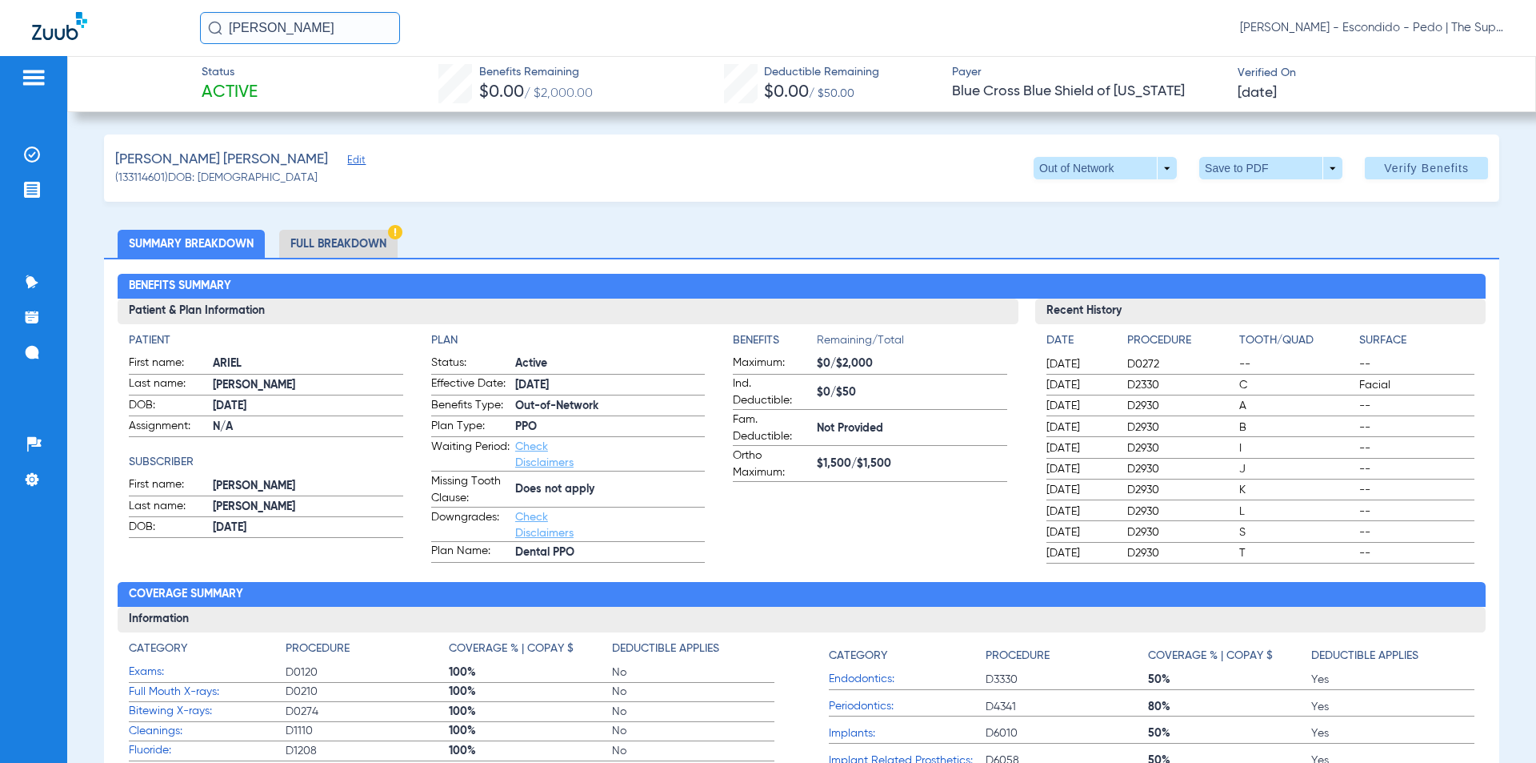
click at [955, 176] on div "[PERSON_NAME] [PERSON_NAME] (133114601) DOB: [DEMOGRAPHIC_DATA] Out of Network …" at bounding box center [802, 167] width 1396 height 67
click at [342, 42] on input "[PERSON_NAME]" at bounding box center [300, 28] width 200 height 32
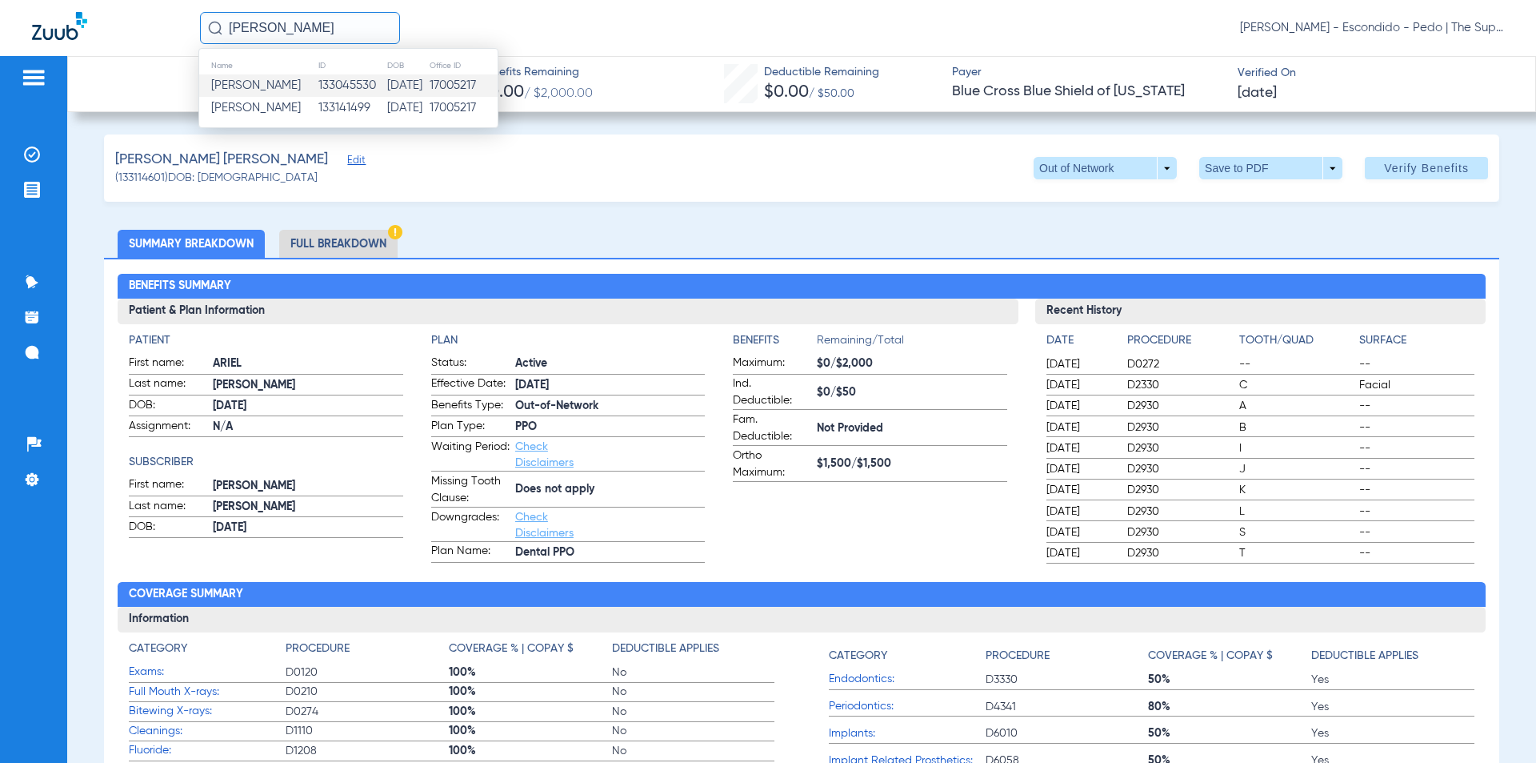
click at [387, 82] on td "[DATE]" at bounding box center [408, 85] width 42 height 22
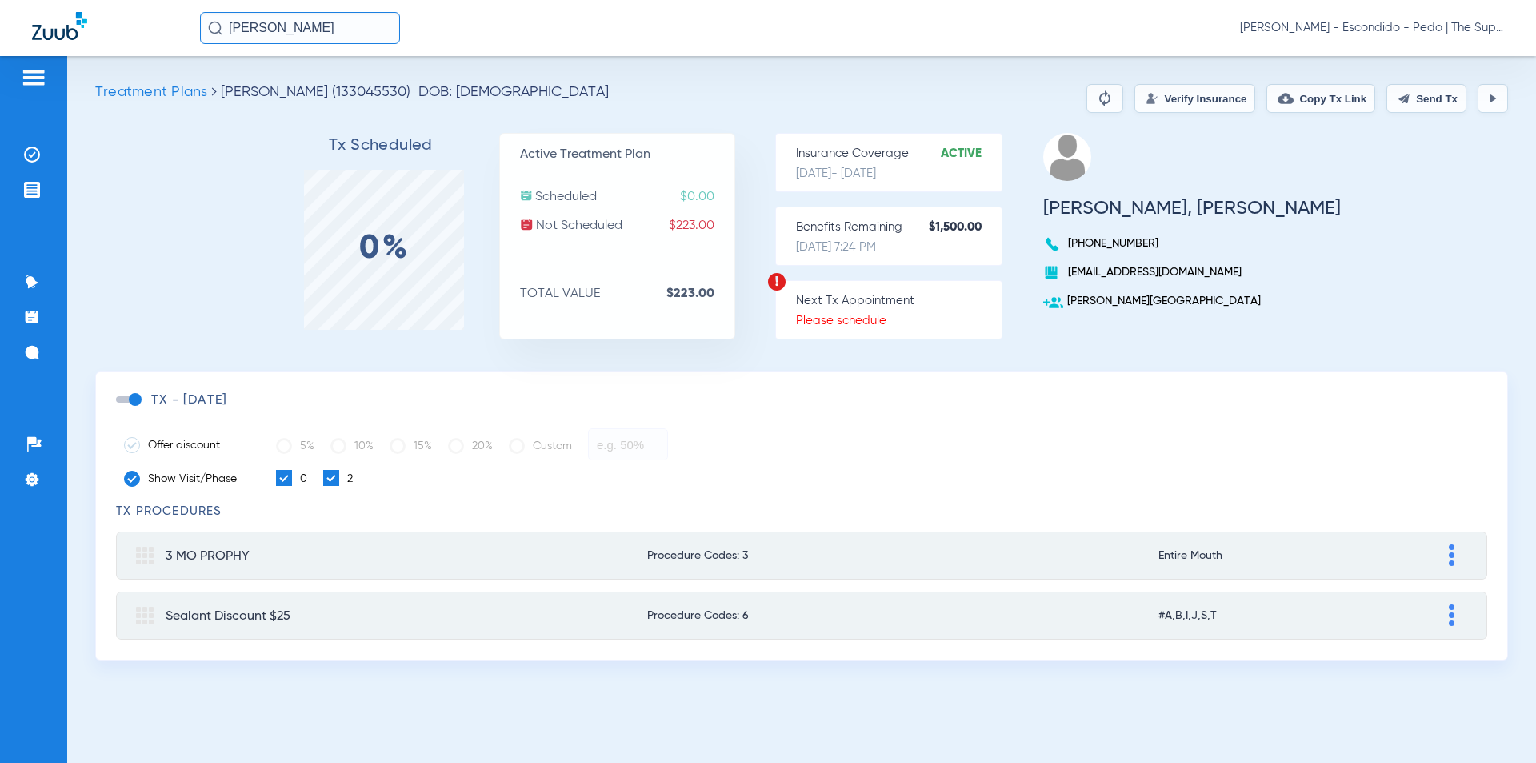
click at [1199, 111] on button "Verify Insurance" at bounding box center [1195, 98] width 121 height 29
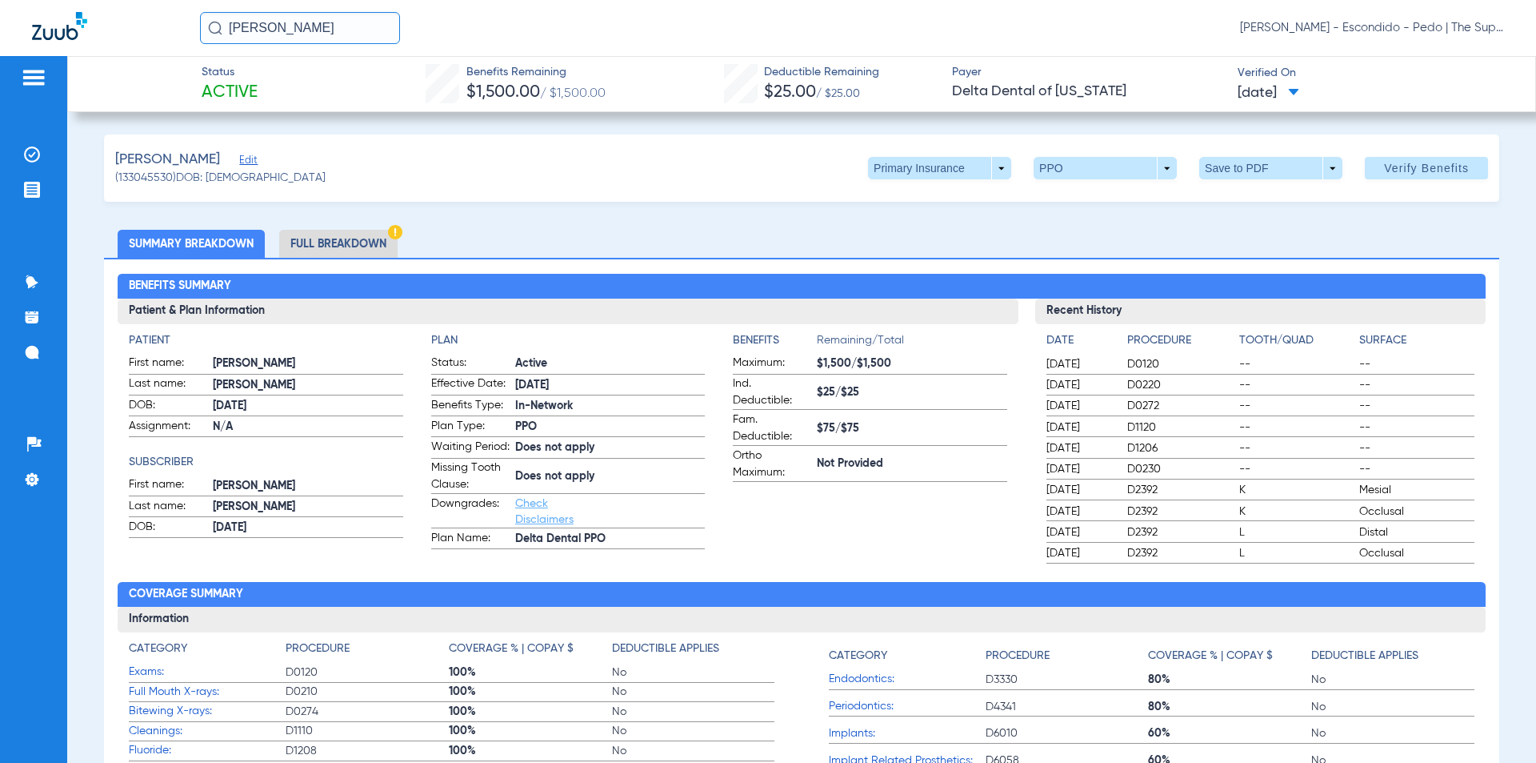
click at [342, 235] on li "Full Breakdown" at bounding box center [338, 244] width 118 height 28
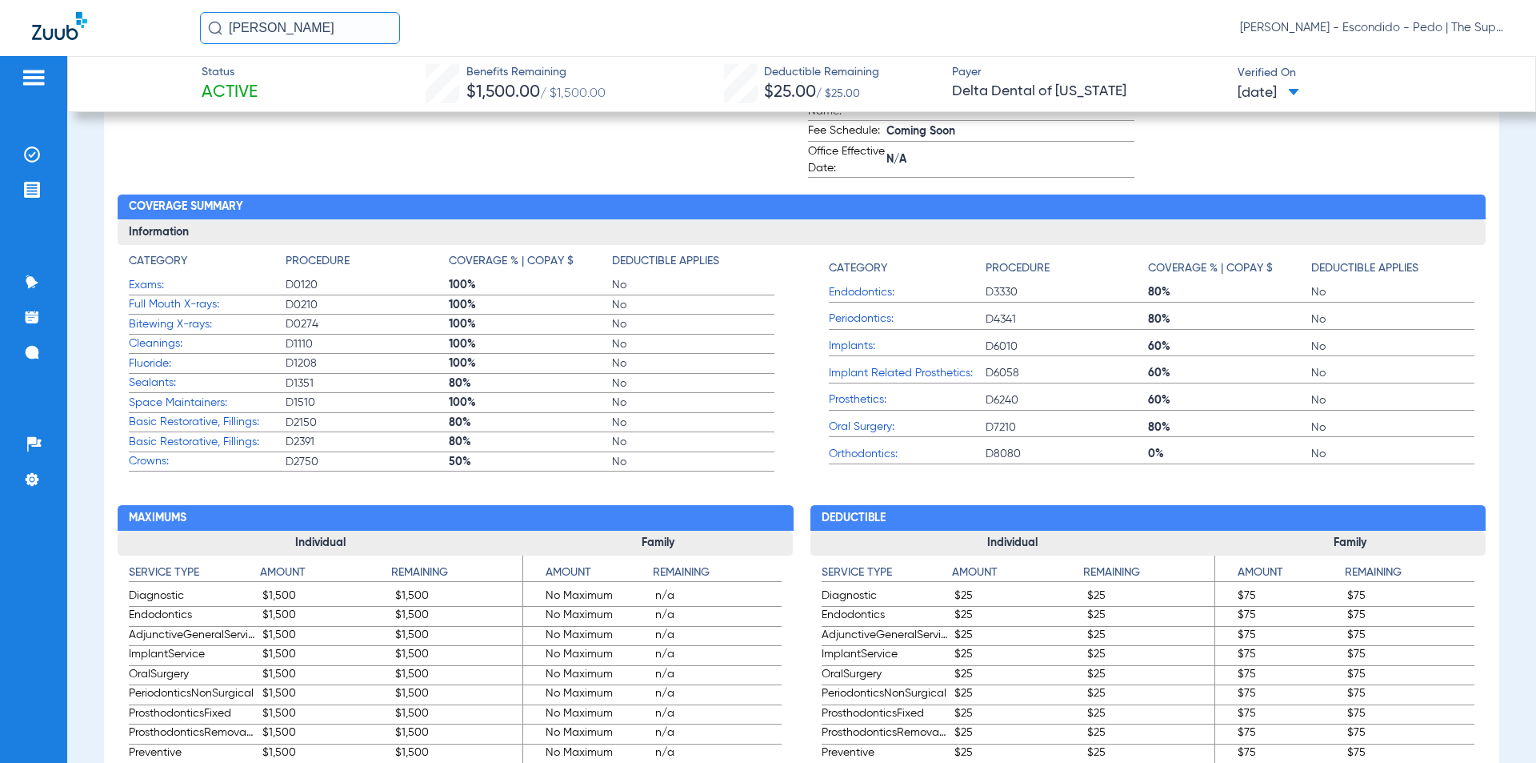
scroll to position [800, 0]
